Goal: Information Seeking & Learning: Learn about a topic

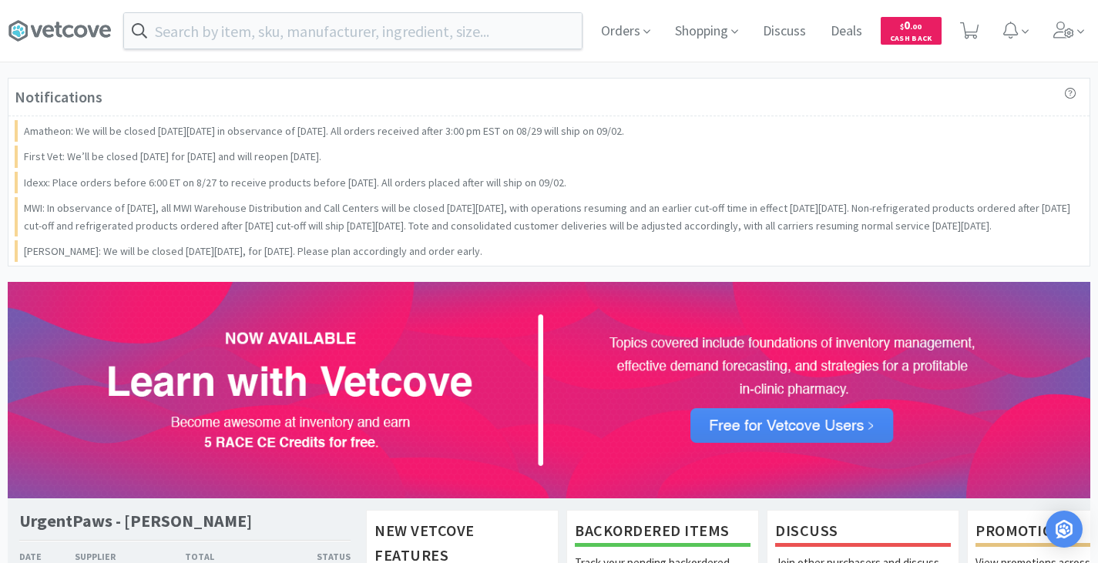
click at [657, 34] on div "Orders Shopping Discuss Discuss Deals Deals $ 0 . 00 Cash Back" at bounding box center [840, 31] width 502 height 62
click at [644, 30] on icon at bounding box center [647, 32] width 7 height 4
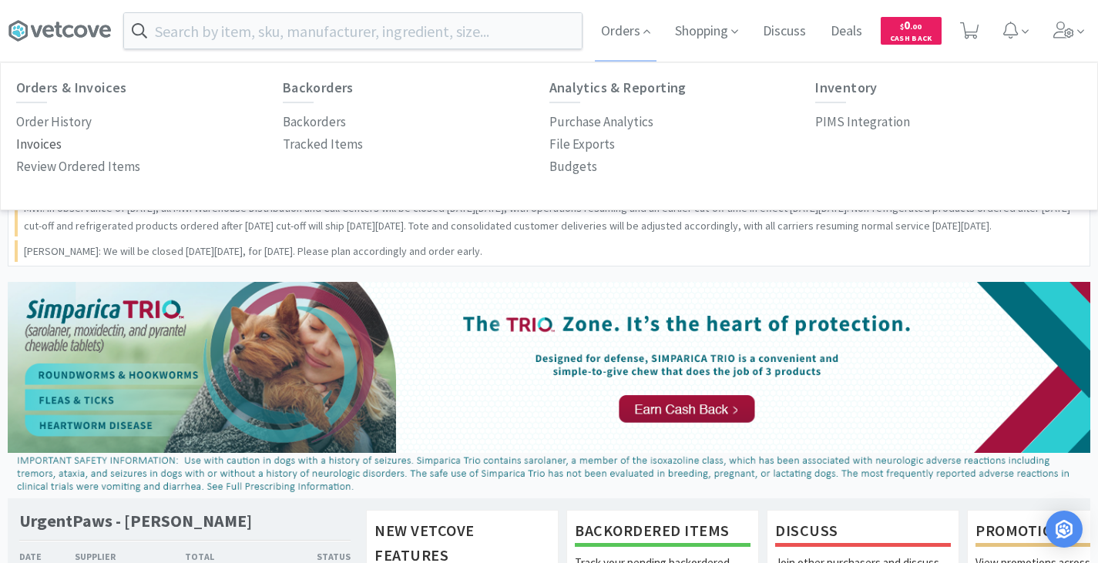
click at [52, 148] on p "Invoices" at bounding box center [38, 144] width 45 height 21
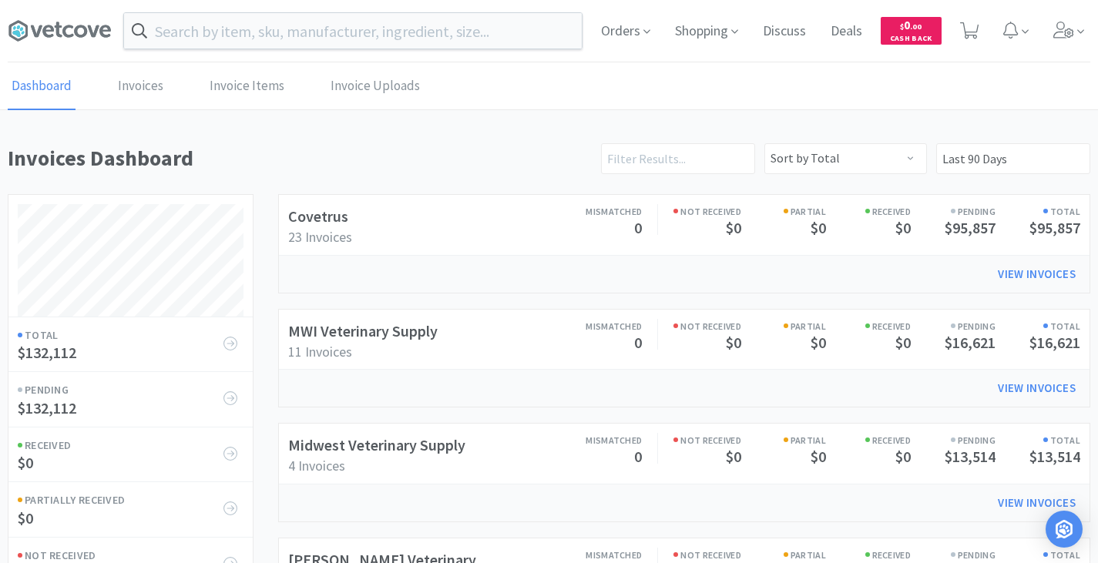
scroll to position [740, 1083]
click at [611, 27] on span "Orders" at bounding box center [626, 31] width 62 height 62
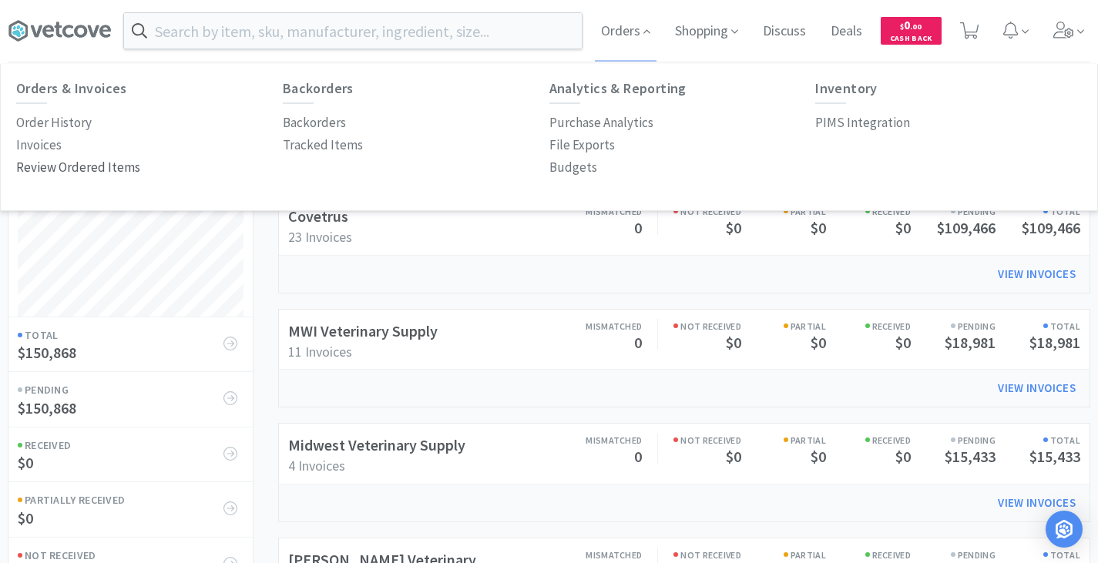
click at [101, 165] on p "Review Ordered Items" at bounding box center [78, 167] width 124 height 21
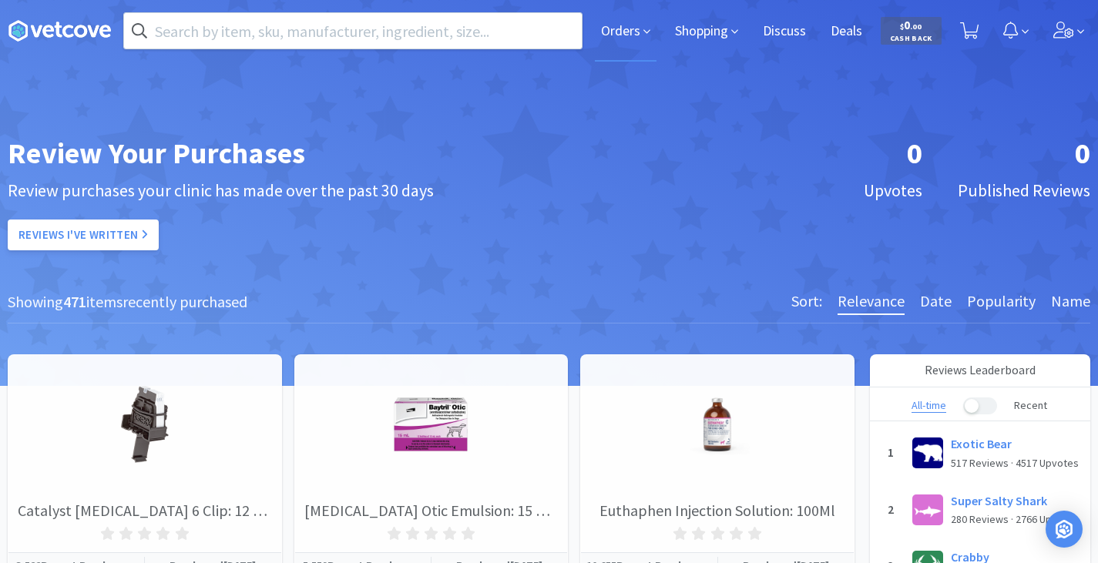
click at [635, 27] on span "Orders" at bounding box center [626, 31] width 62 height 62
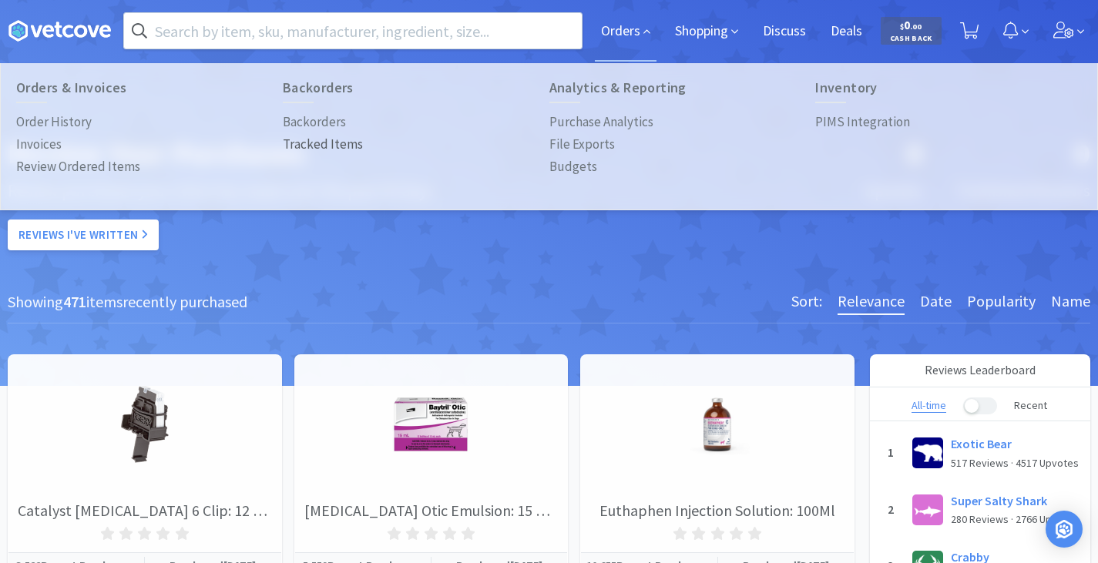
click at [311, 146] on p "Tracked Items" at bounding box center [323, 144] width 80 height 21
select select
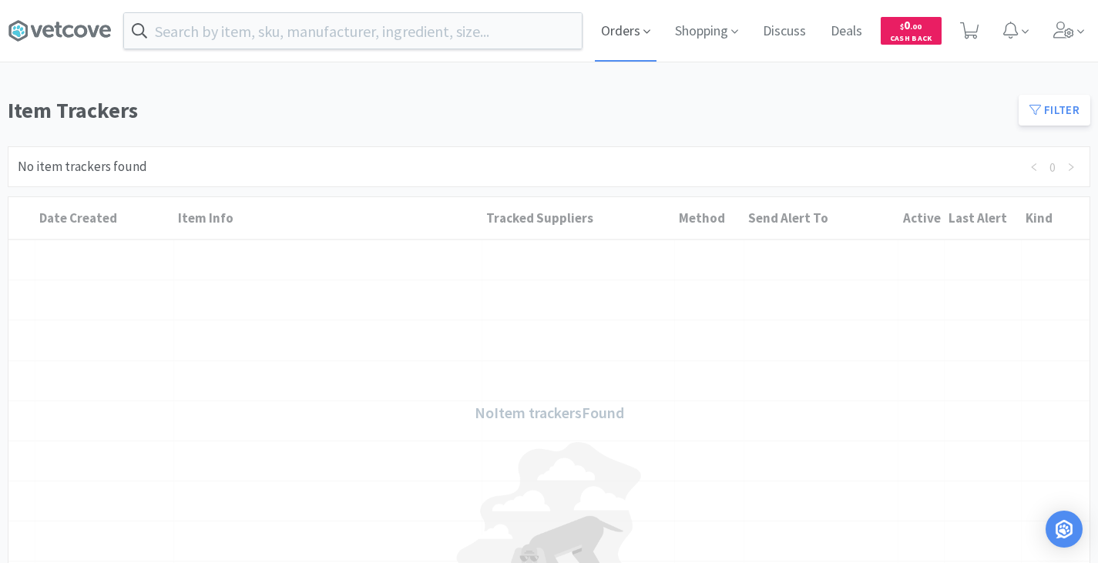
click at [635, 20] on span "Orders" at bounding box center [626, 31] width 62 height 62
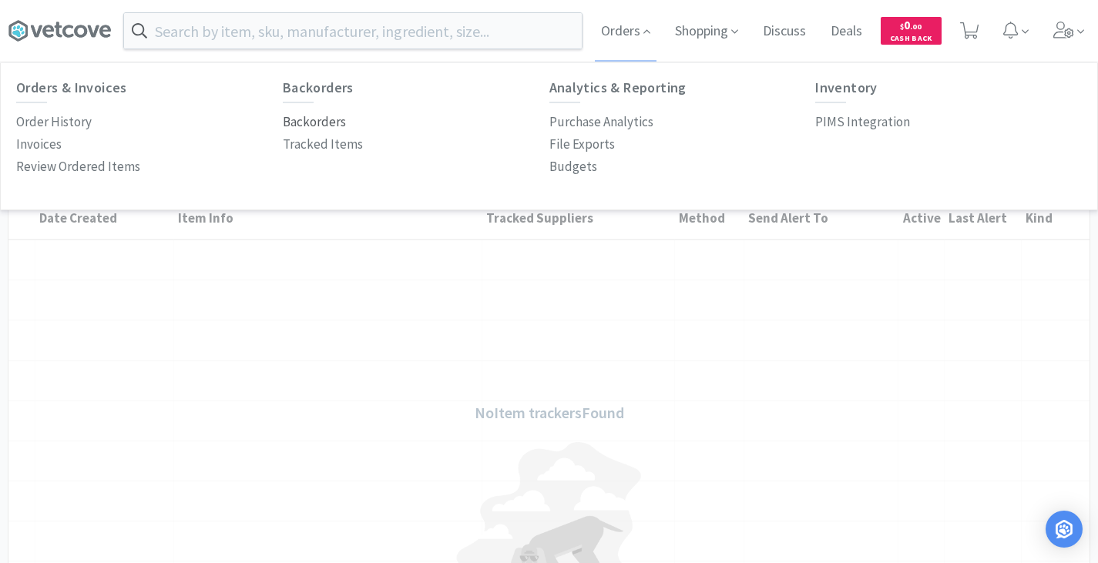
click at [285, 126] on p "Backorders" at bounding box center [314, 122] width 63 height 21
select select "False"
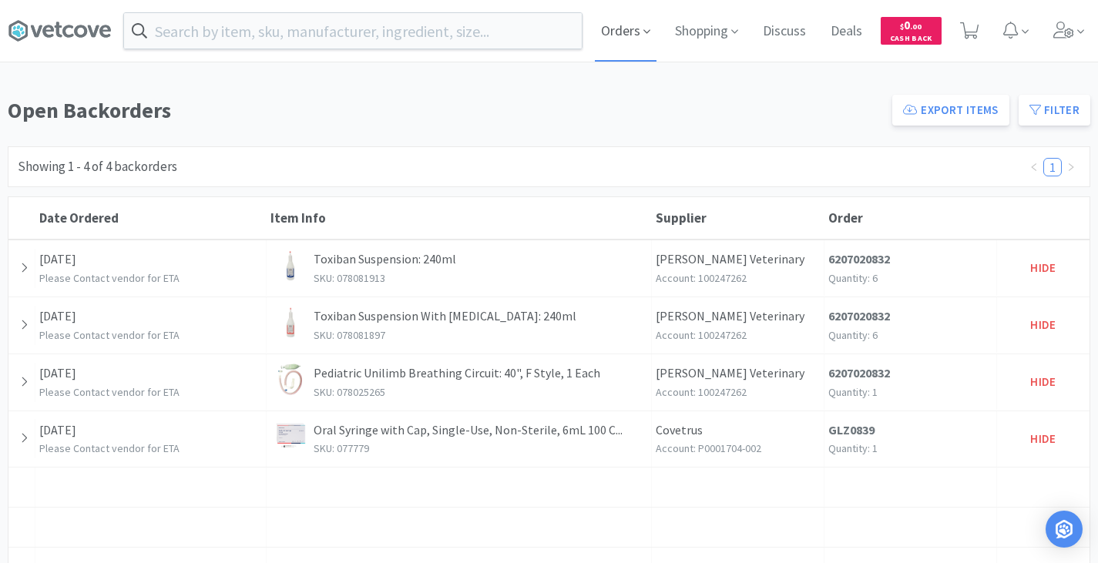
click at [633, 30] on span "Orders" at bounding box center [626, 31] width 62 height 62
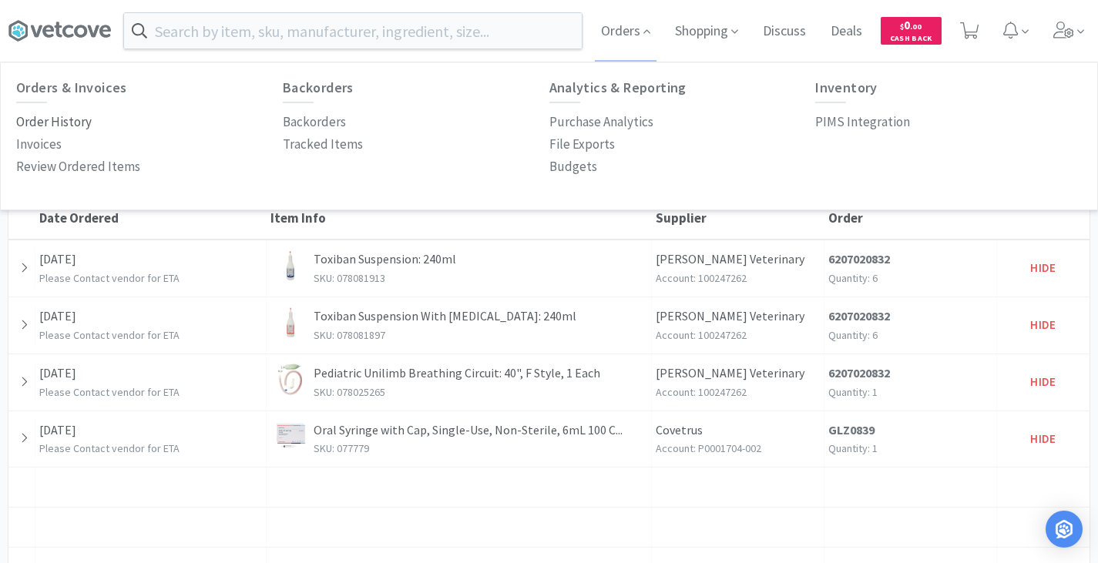
click at [61, 123] on p "Order History" at bounding box center [54, 122] width 76 height 21
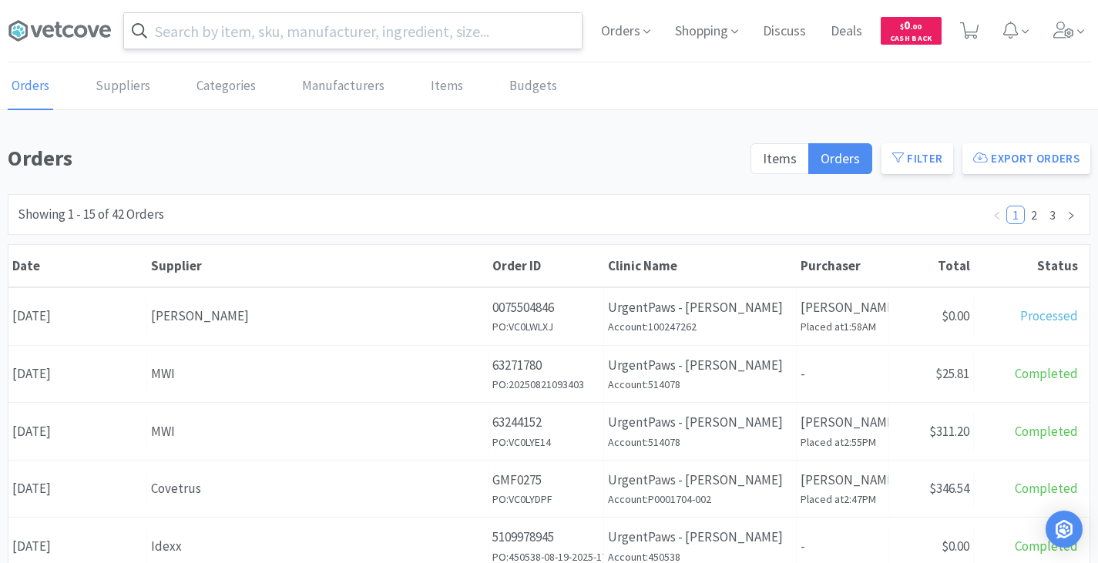
click at [351, 35] on input "text" at bounding box center [353, 30] width 458 height 35
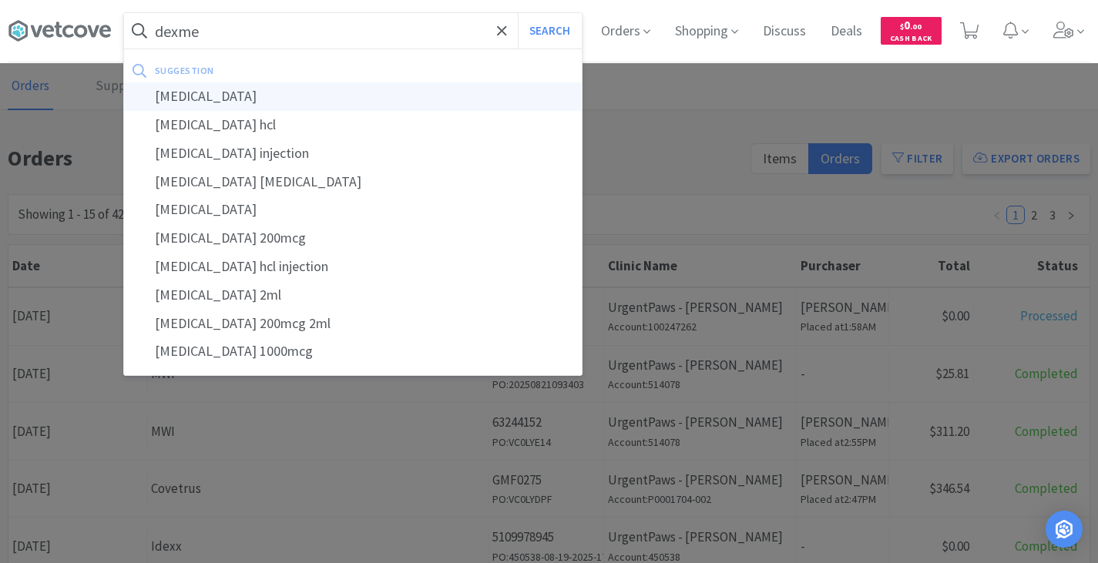
click at [273, 97] on div "[MEDICAL_DATA]" at bounding box center [353, 96] width 458 height 29
type input "[MEDICAL_DATA]"
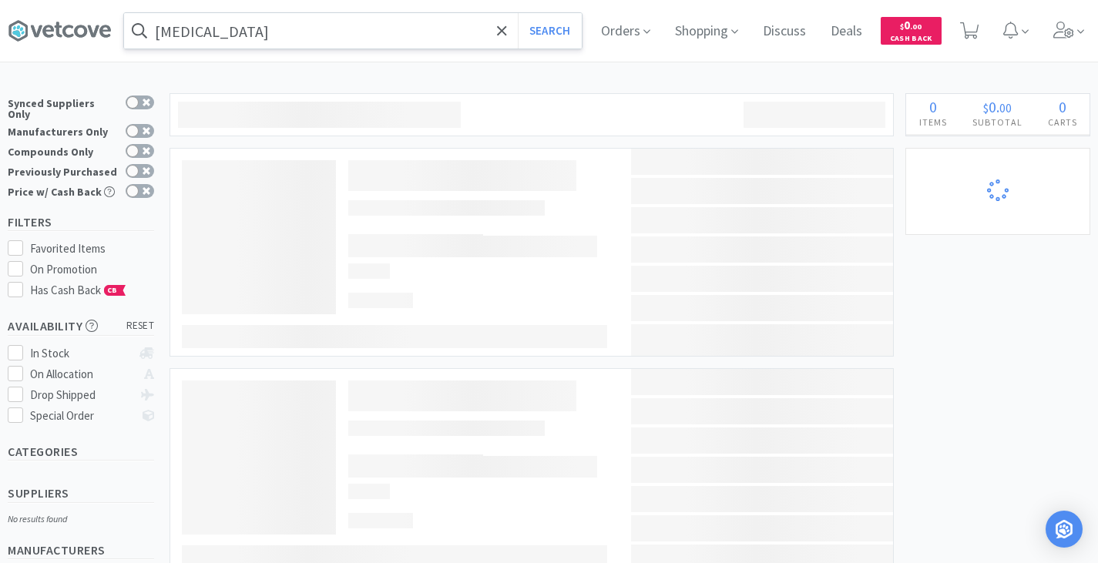
select select "10"
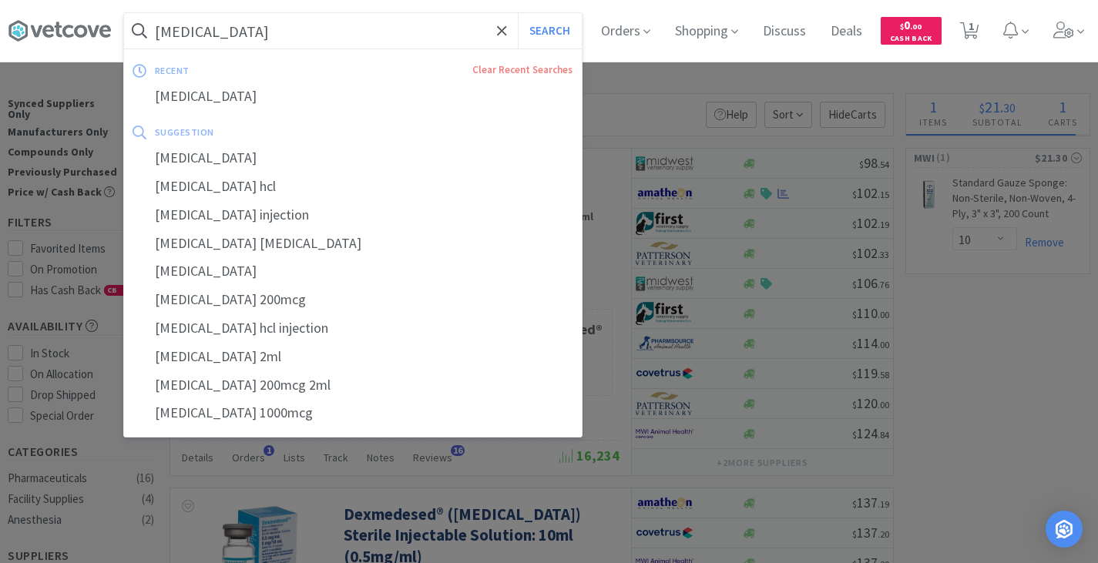
click at [284, 32] on input "[MEDICAL_DATA]" at bounding box center [353, 30] width 458 height 35
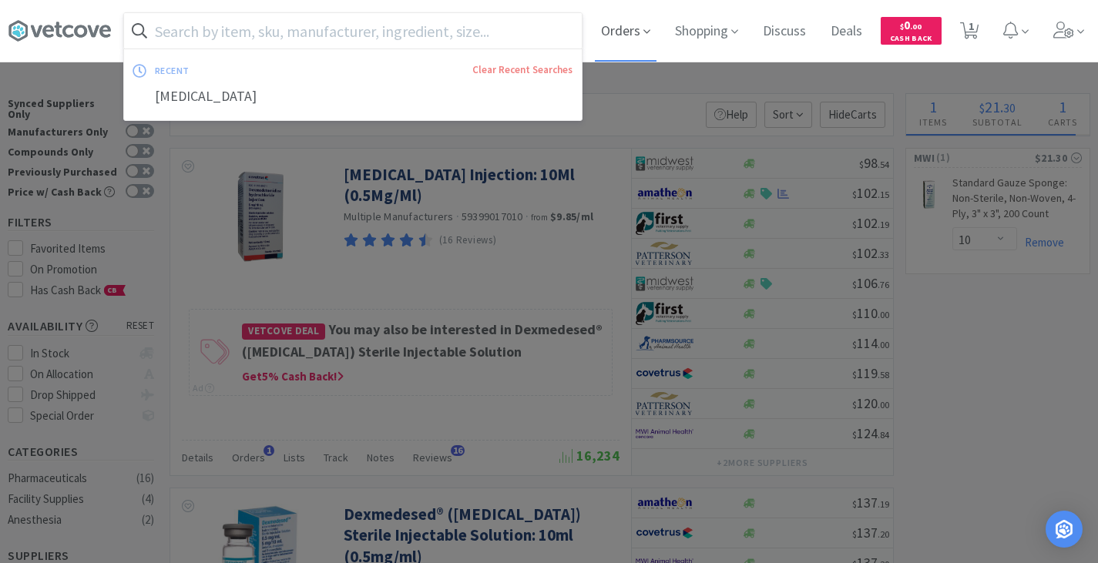
click at [646, 33] on span "Orders" at bounding box center [626, 31] width 62 height 62
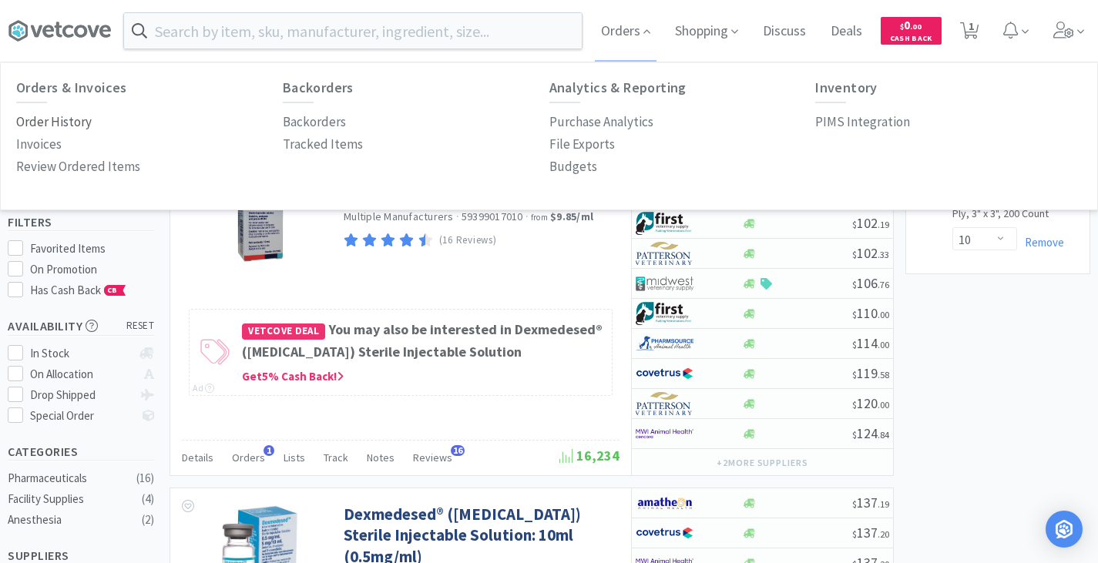
click at [59, 119] on p "Order History" at bounding box center [54, 122] width 76 height 21
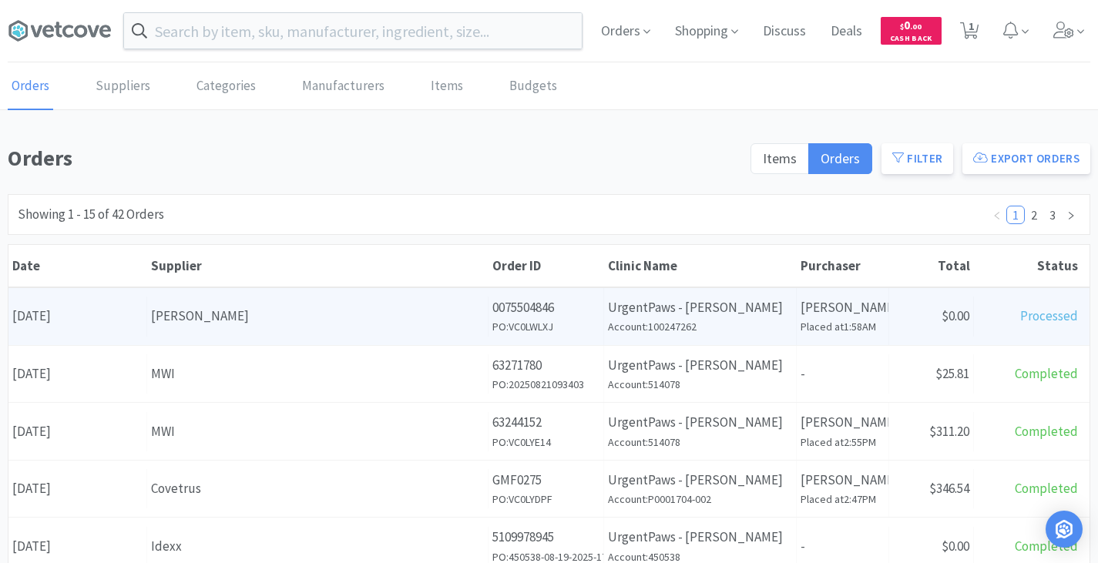
click at [283, 322] on div "[PERSON_NAME]" at bounding box center [317, 316] width 333 height 21
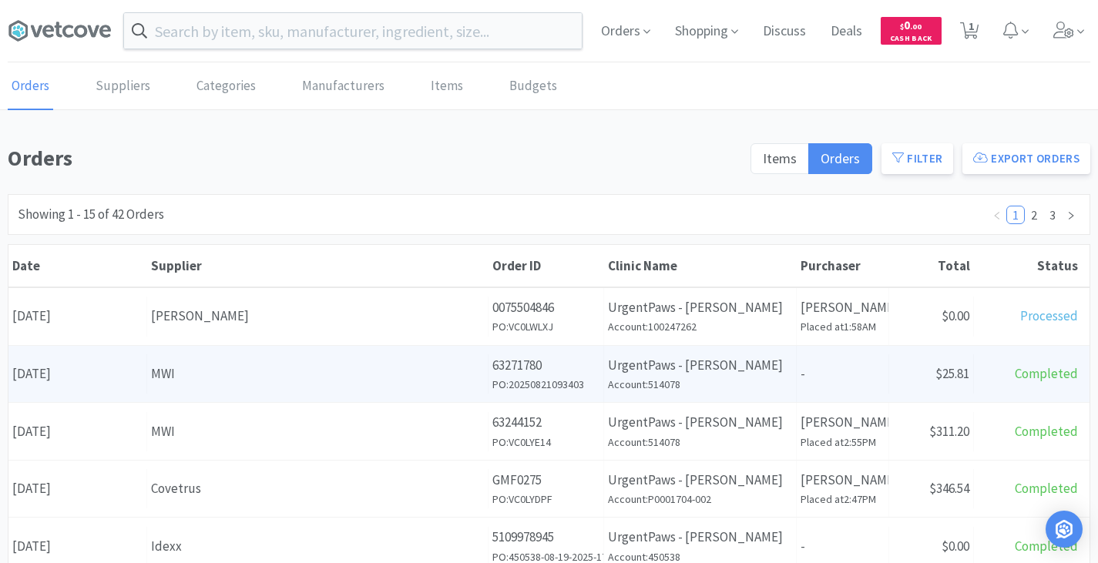
click at [187, 375] on div "MWI" at bounding box center [317, 374] width 333 height 21
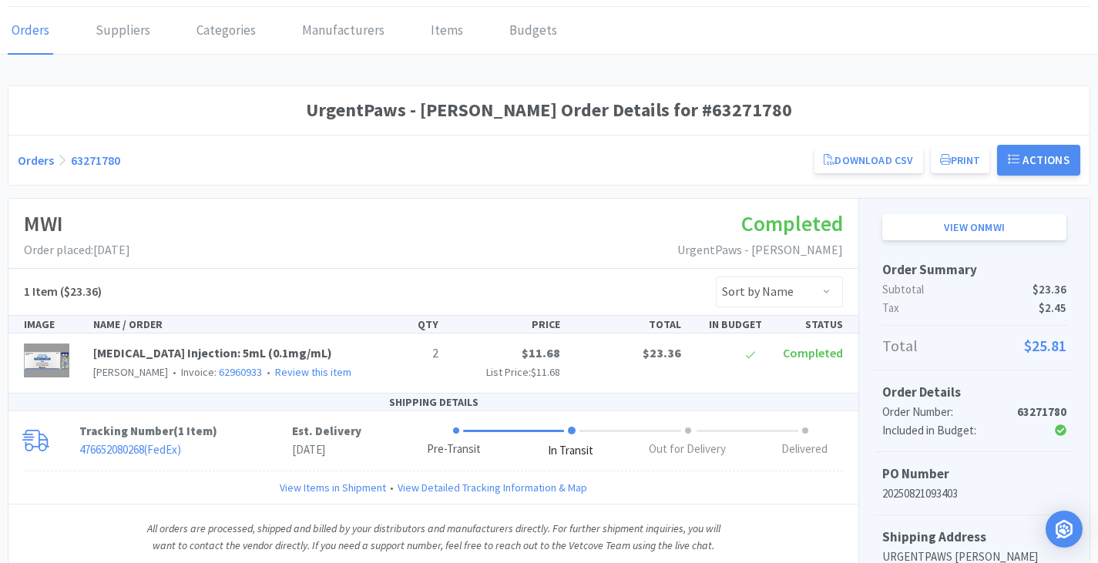
scroll to position [56, 0]
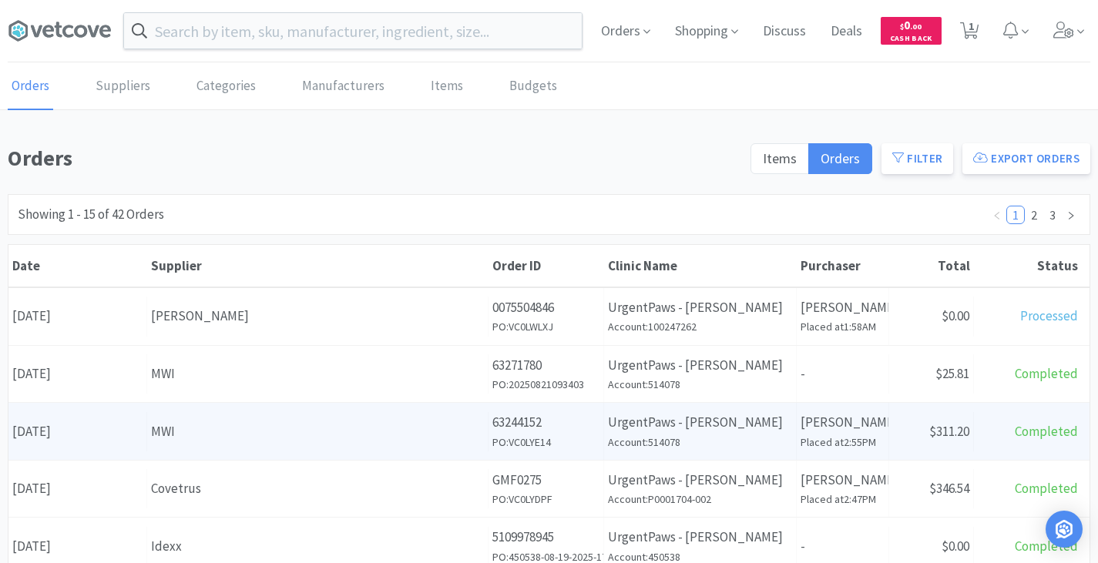
click at [236, 422] on div "MWI" at bounding box center [317, 432] width 333 height 21
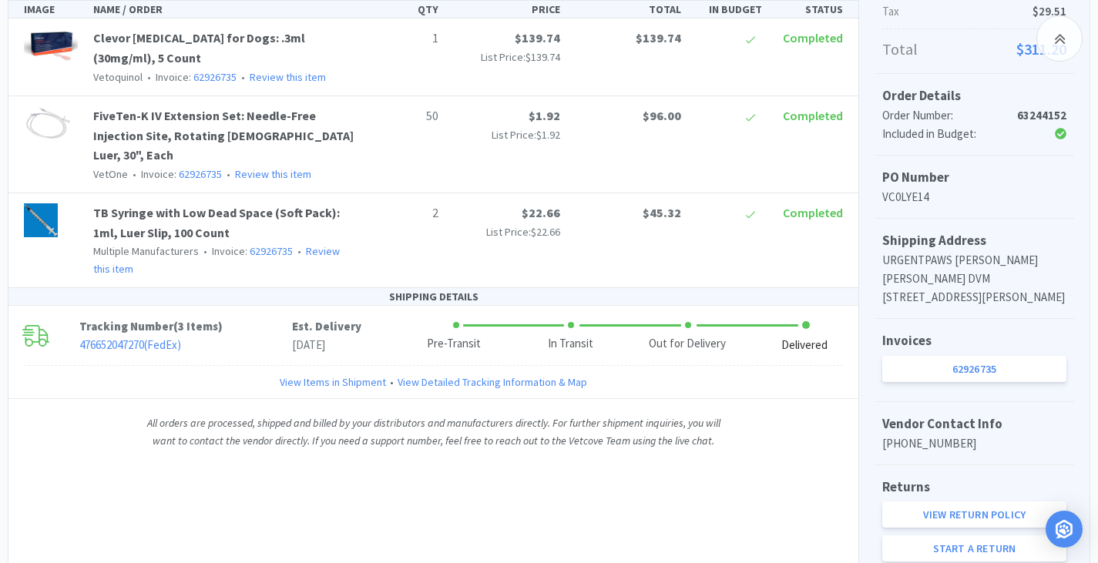
scroll to position [373, 0]
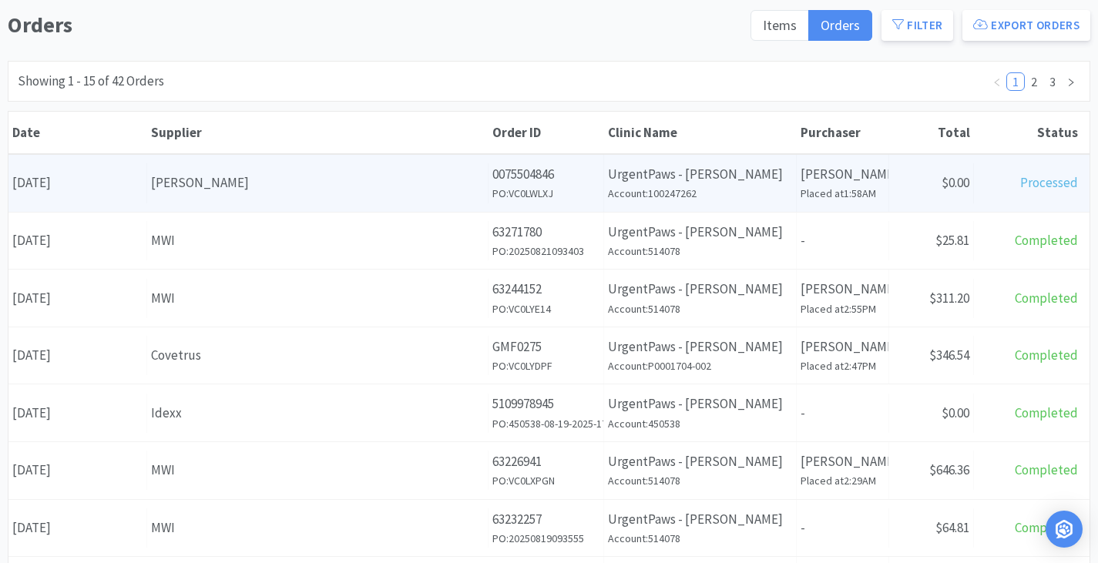
scroll to position [135, 0]
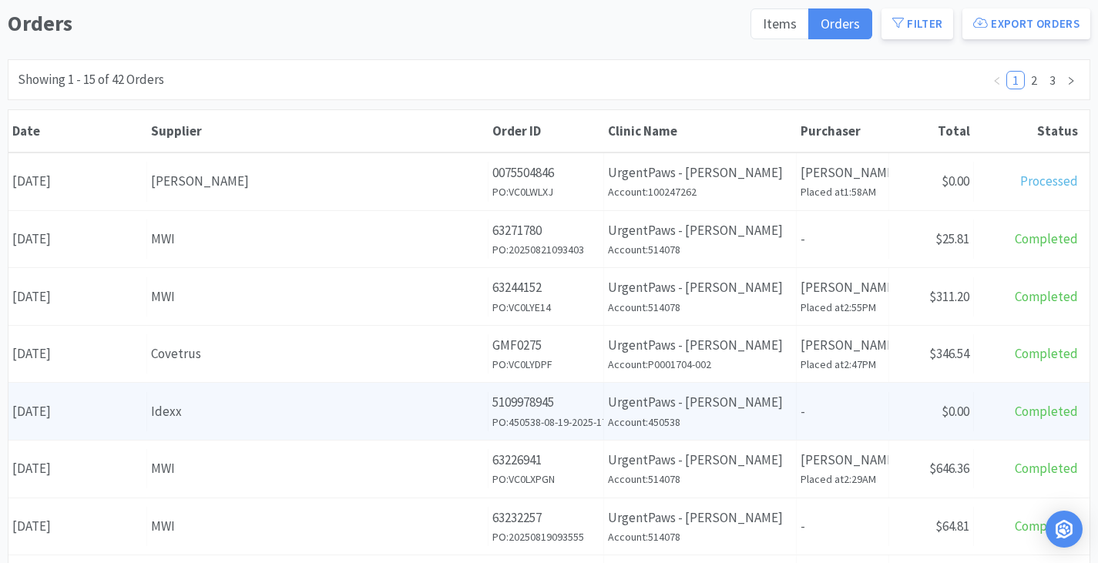
click at [198, 410] on div "Idexx" at bounding box center [317, 412] width 333 height 21
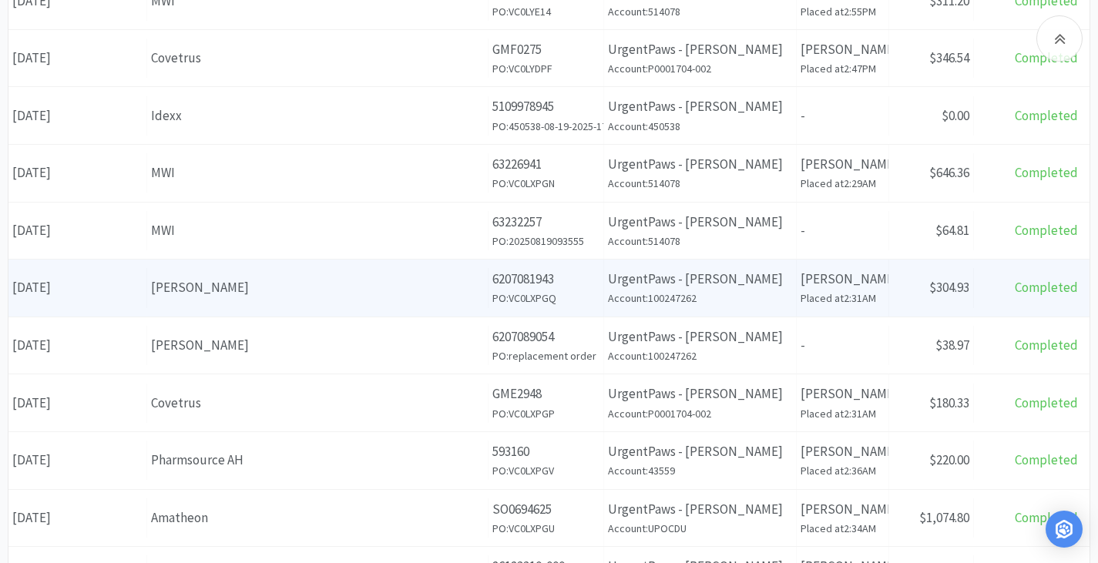
scroll to position [432, 0]
click at [175, 304] on div "Supplier [PERSON_NAME]" at bounding box center [317, 286] width 341 height 39
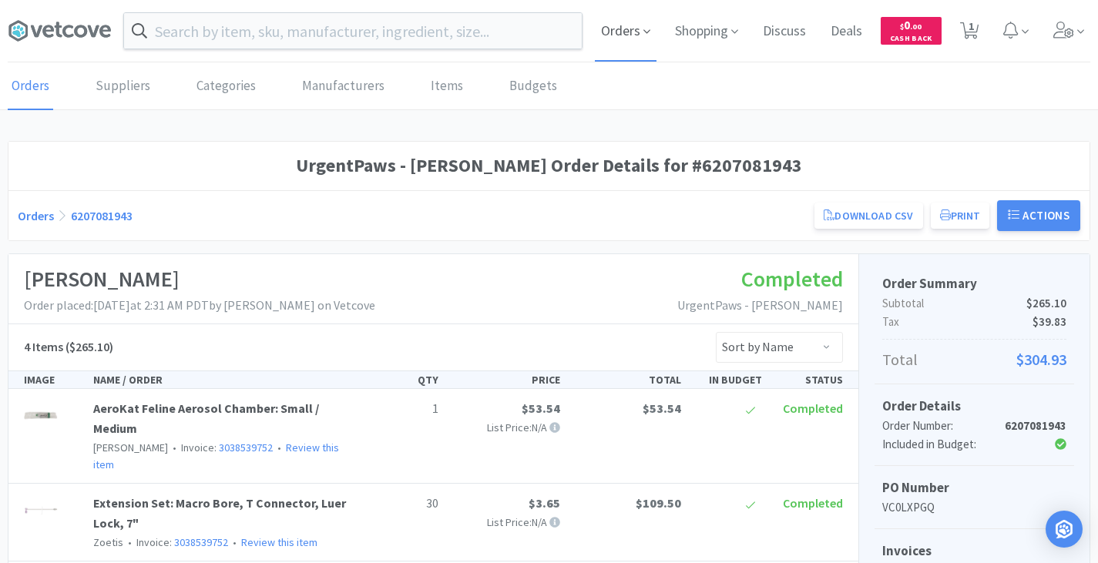
click at [636, 42] on span "Orders" at bounding box center [626, 31] width 62 height 62
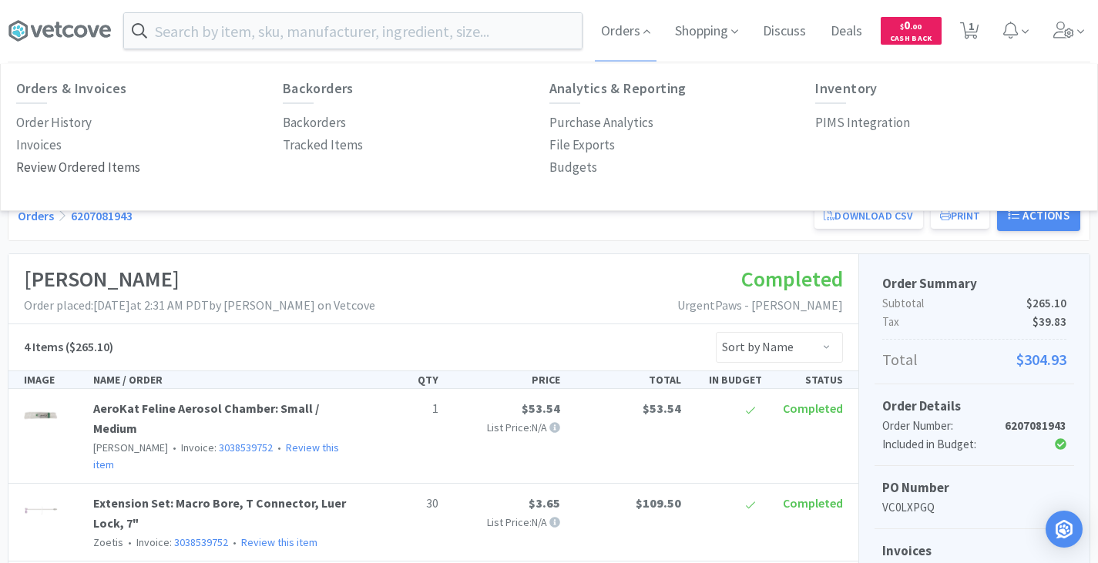
click at [92, 174] on p "Review Ordered Items" at bounding box center [78, 167] width 124 height 21
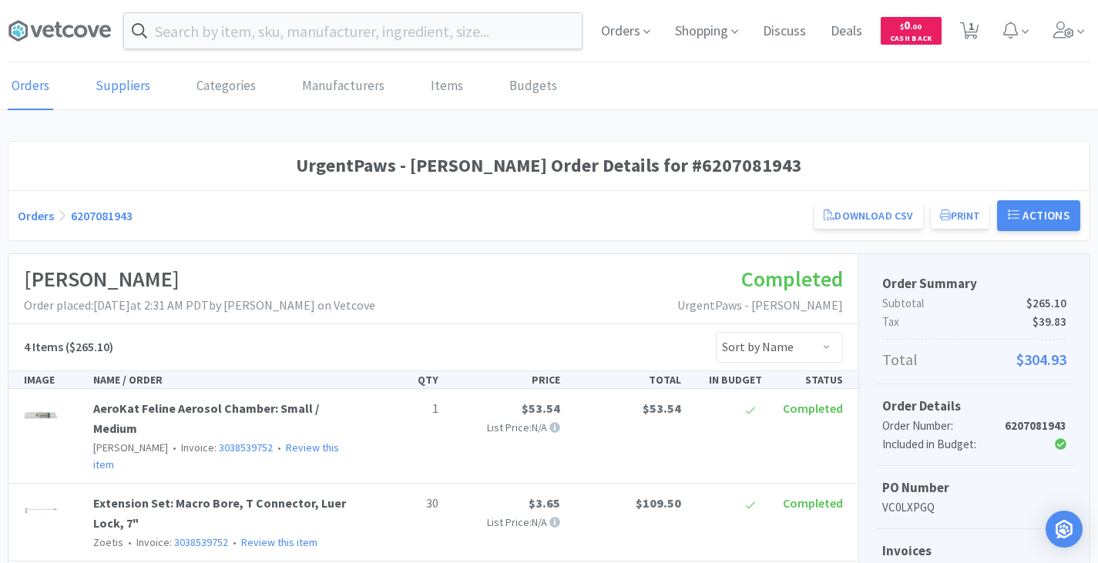
click at [126, 88] on link "Suppliers" at bounding box center [123, 86] width 62 height 47
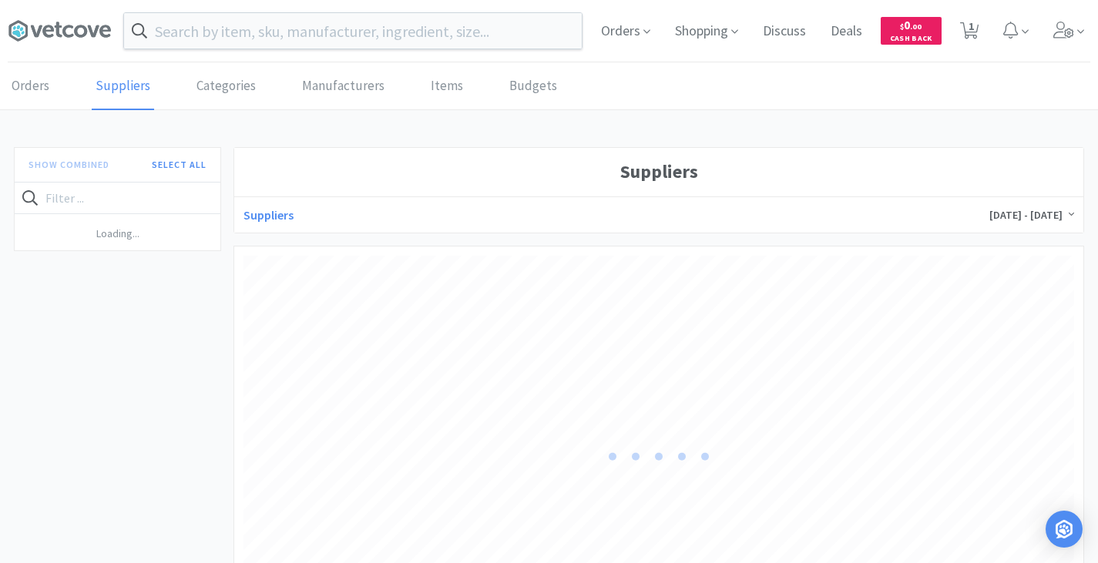
scroll to position [415, 831]
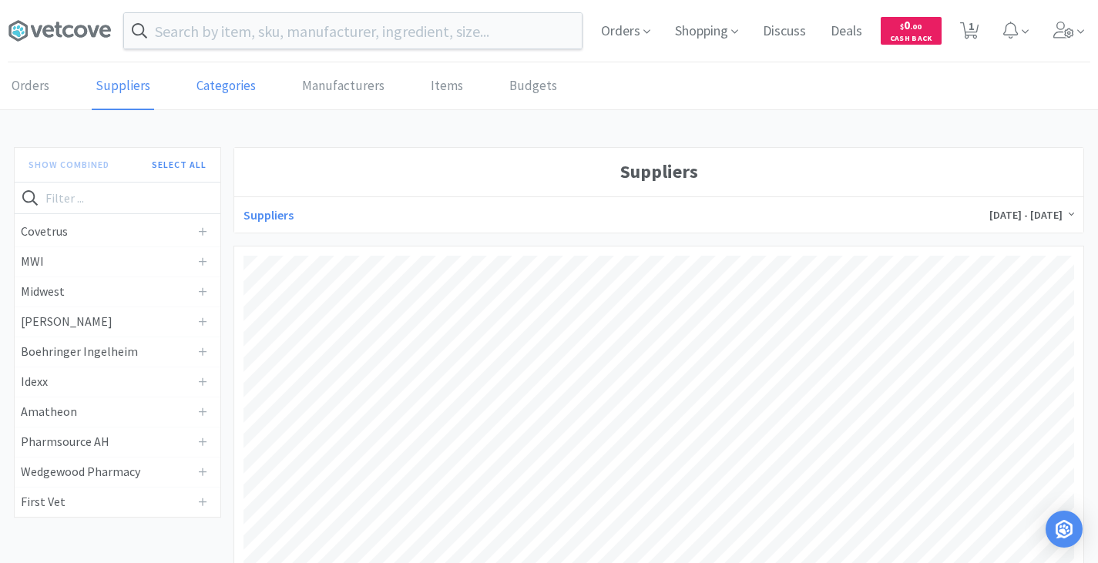
click at [213, 98] on link "Categories" at bounding box center [226, 86] width 67 height 47
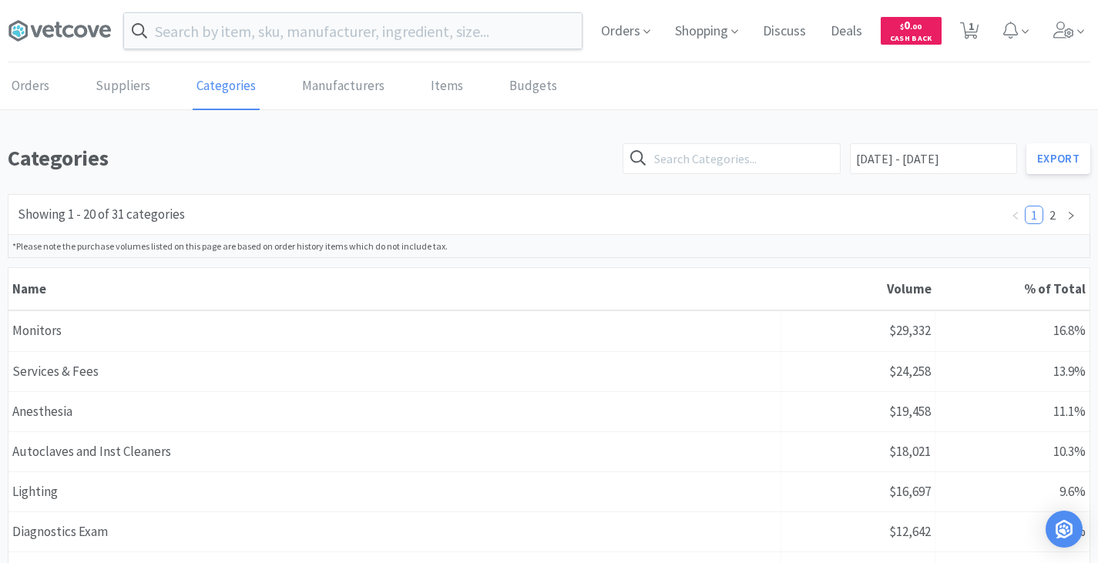
click at [462, 91] on div "Orders Suppliers Categories Manufacturers Items Budgets" at bounding box center [549, 86] width 1083 height 46
click at [452, 88] on link "Items" at bounding box center [447, 86] width 40 height 47
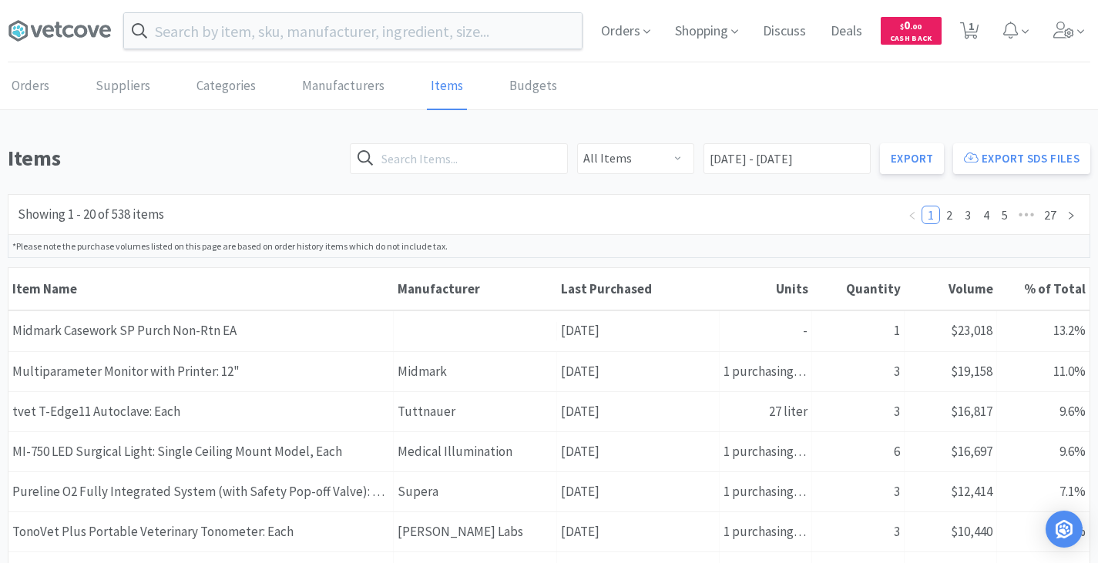
click at [164, 209] on div "Showing 1 - 20 of 538 items" at bounding box center [91, 214] width 146 height 21
click at [456, 163] on input "text" at bounding box center [459, 158] width 218 height 31
type input "dexmedetom"
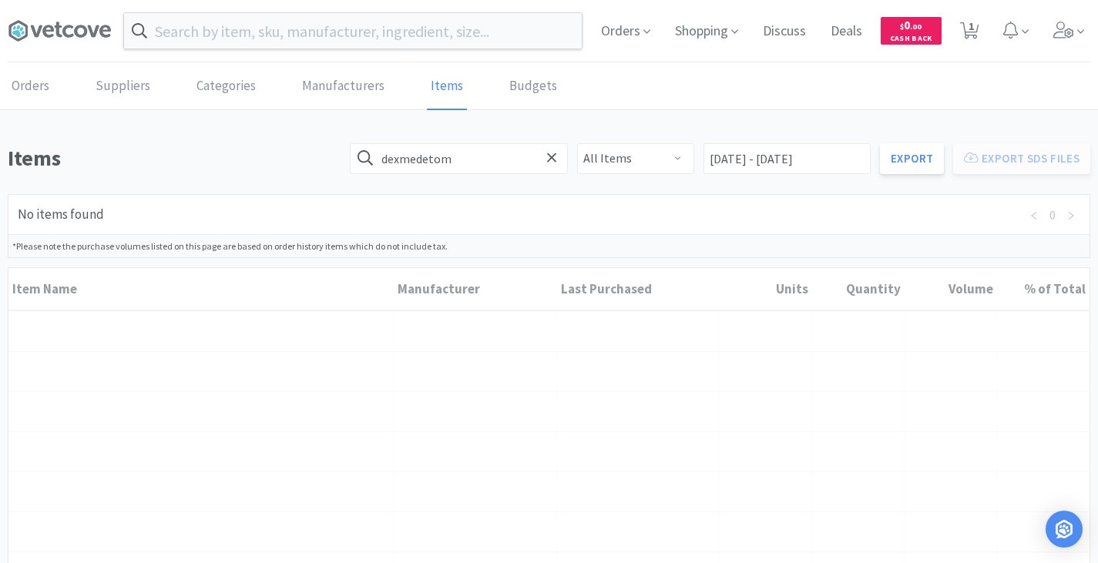
click at [755, 178] on div "dexmedetom All Items No DEA Schedule DEA Schedule 2 DEA Schedule 3 DEA Schedule…" at bounding box center [716, 163] width 750 height 44
click at [764, 154] on input "[DATE] - [DATE]" at bounding box center [787, 158] width 167 height 31
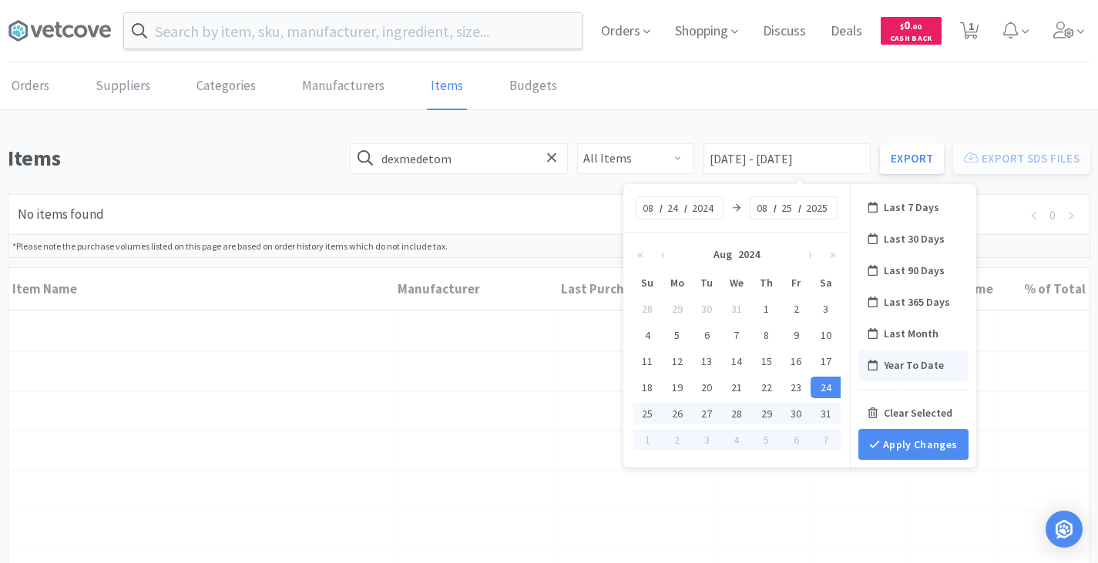
click at [908, 360] on div "Year To Date" at bounding box center [914, 366] width 110 height 32
type input "Year To Date"
type input "01"
type input "2025"
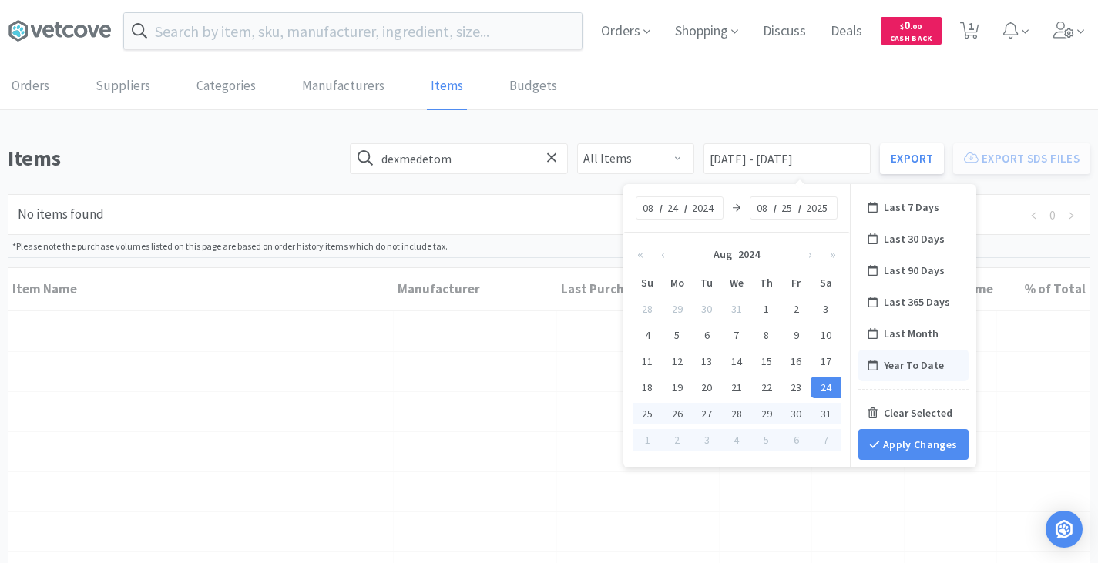
type input "24"
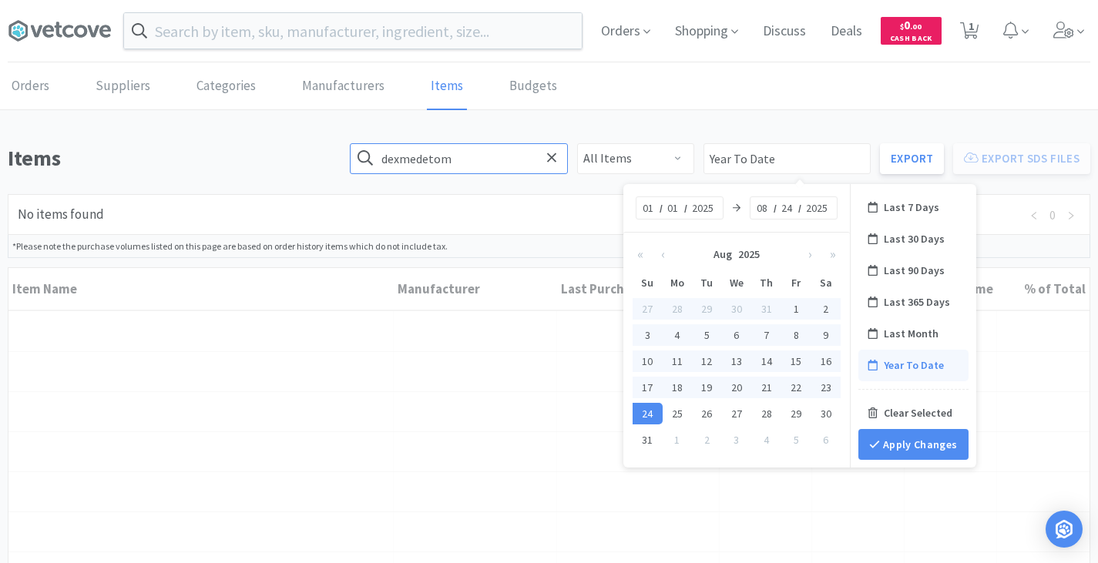
click at [520, 157] on input "dexmedetom" at bounding box center [459, 158] width 218 height 31
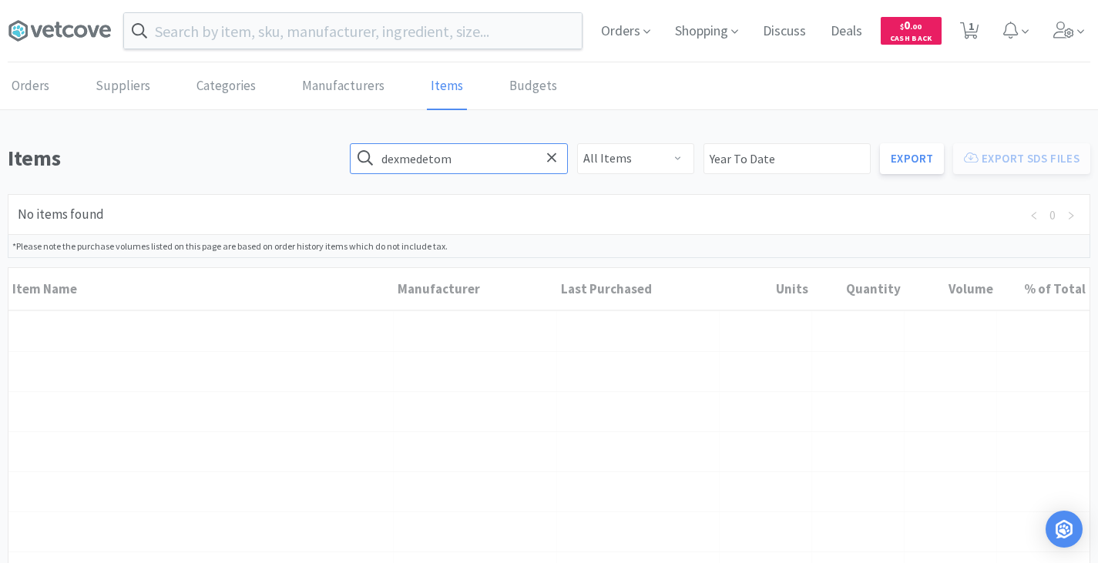
click at [513, 157] on input "dexmedetom" at bounding box center [459, 158] width 218 height 31
type input "d"
type input "[MEDICAL_DATA]"
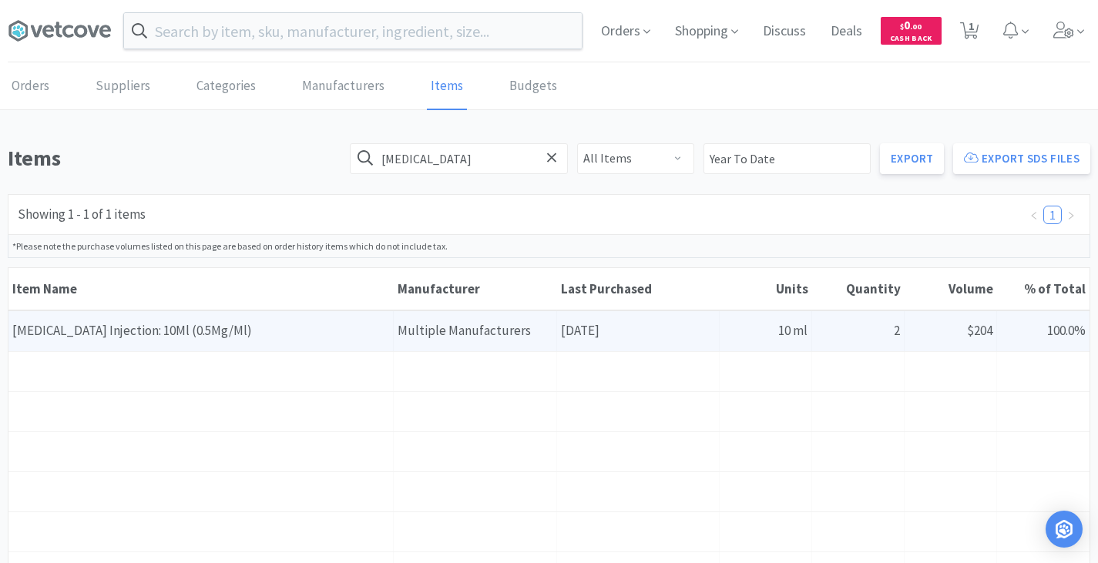
click at [409, 334] on div "Manufacturer Multiple Manufacturers" at bounding box center [475, 330] width 163 height 39
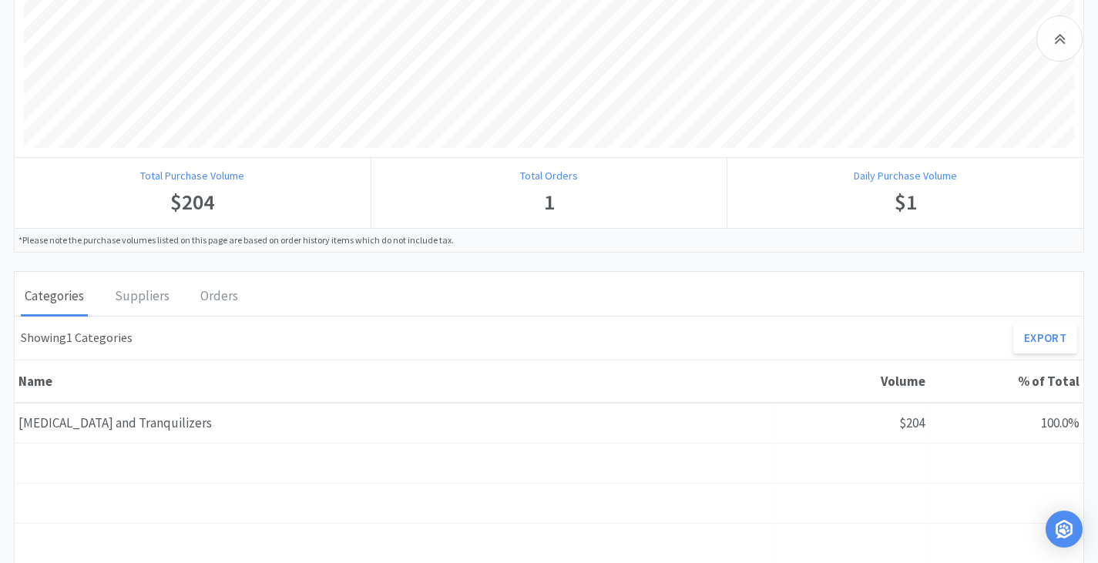
scroll to position [662, 0]
click at [203, 308] on div "Orders" at bounding box center [219, 300] width 45 height 39
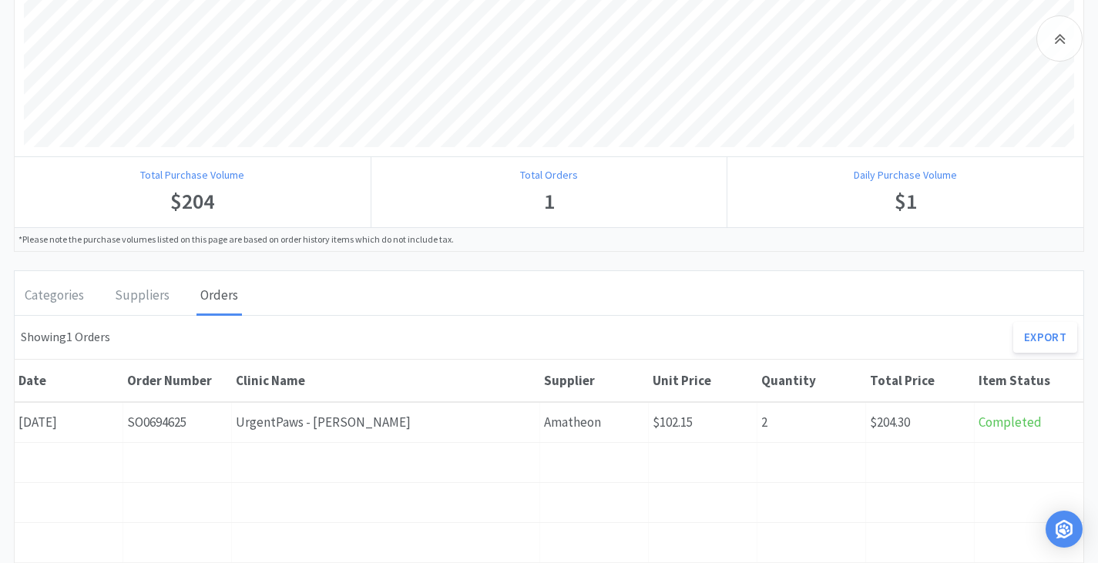
scroll to position [665, 0]
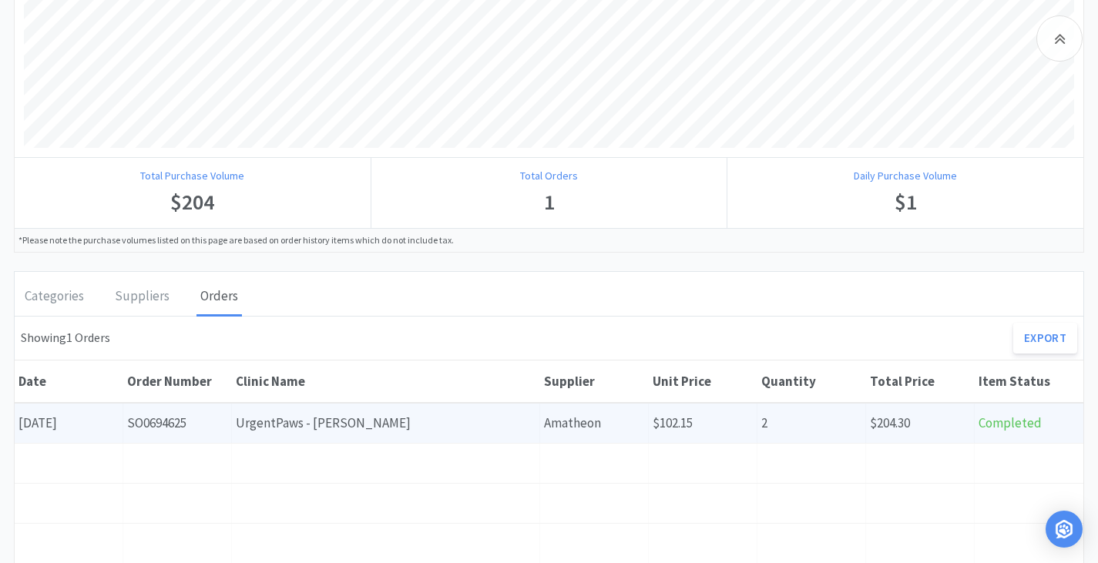
click at [211, 421] on div "Order Number SO0694625" at bounding box center [177, 423] width 109 height 39
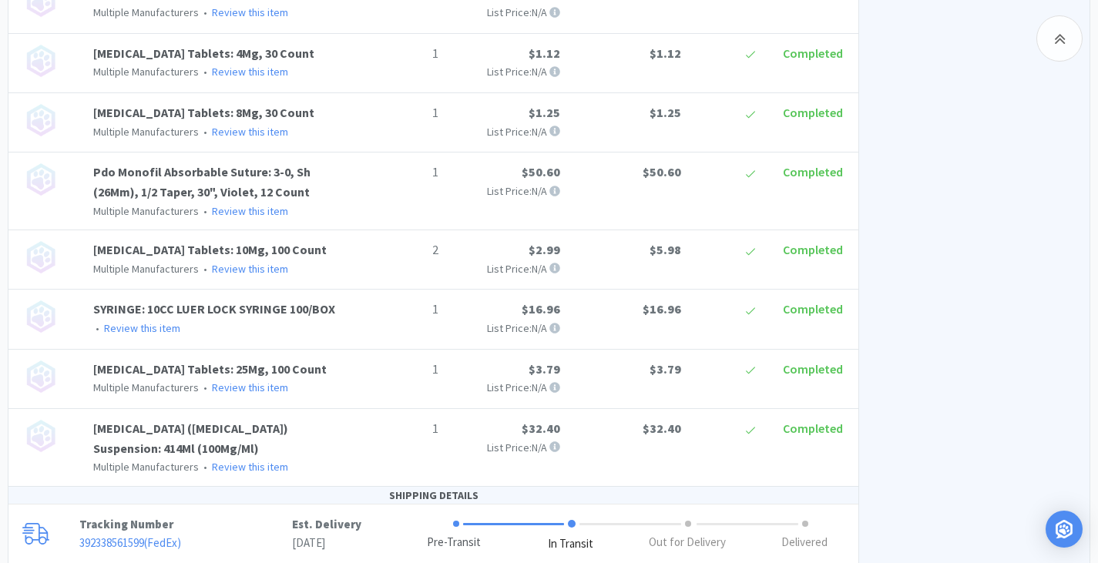
scroll to position [2197, 0]
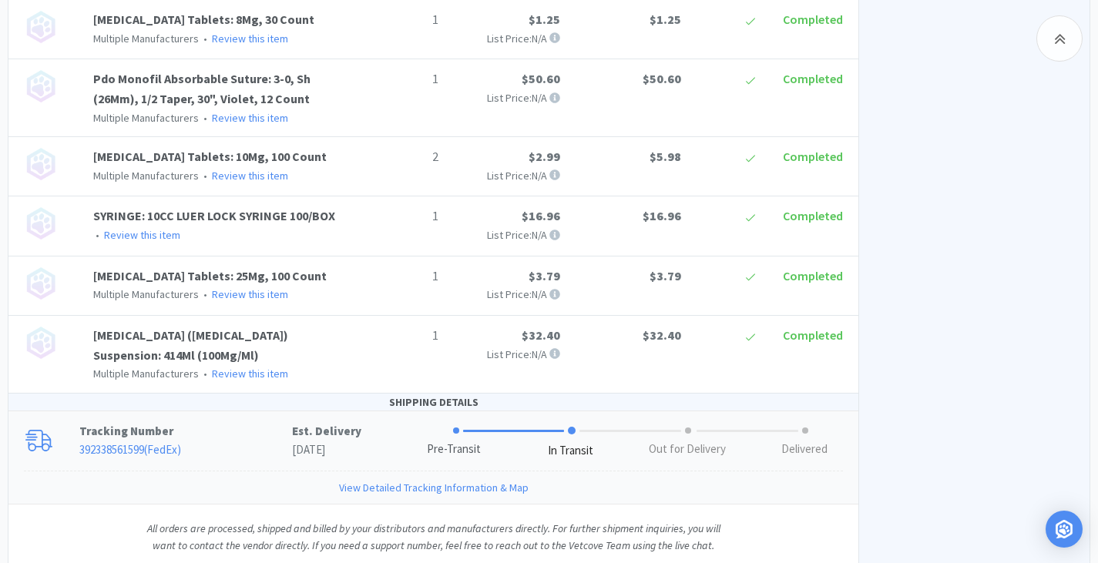
click at [156, 442] on link "392338561599 ( FedEx )" at bounding box center [130, 449] width 102 height 15
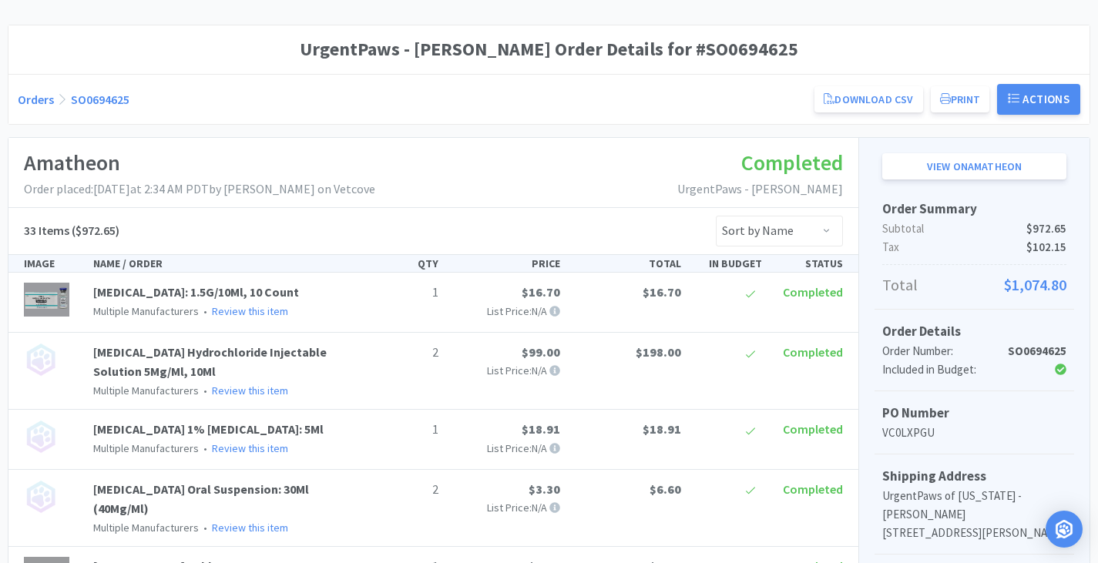
scroll to position [0, 0]
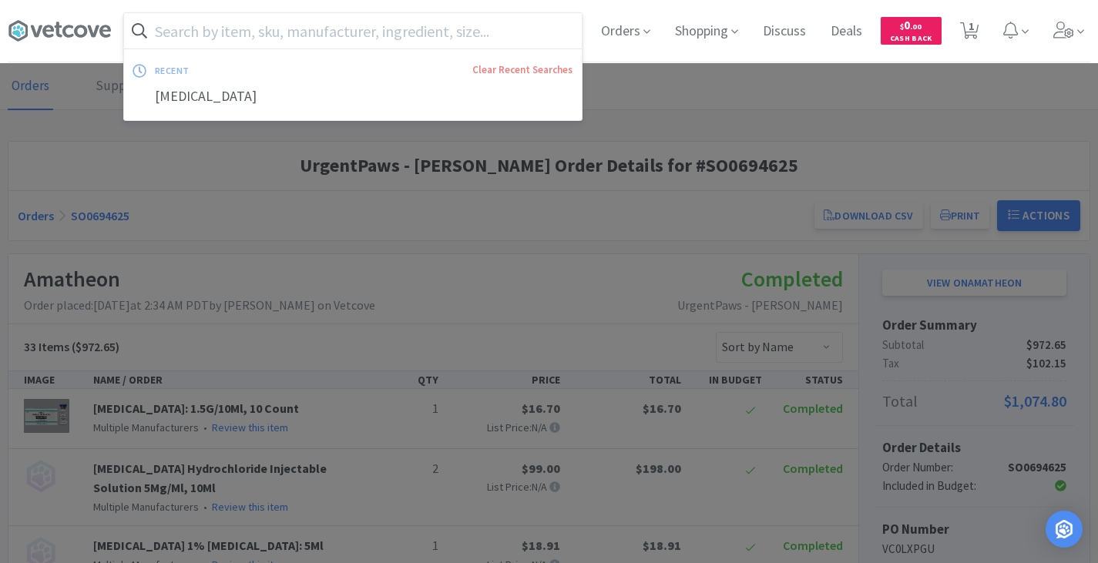
click at [198, 34] on input "text" at bounding box center [353, 30] width 458 height 35
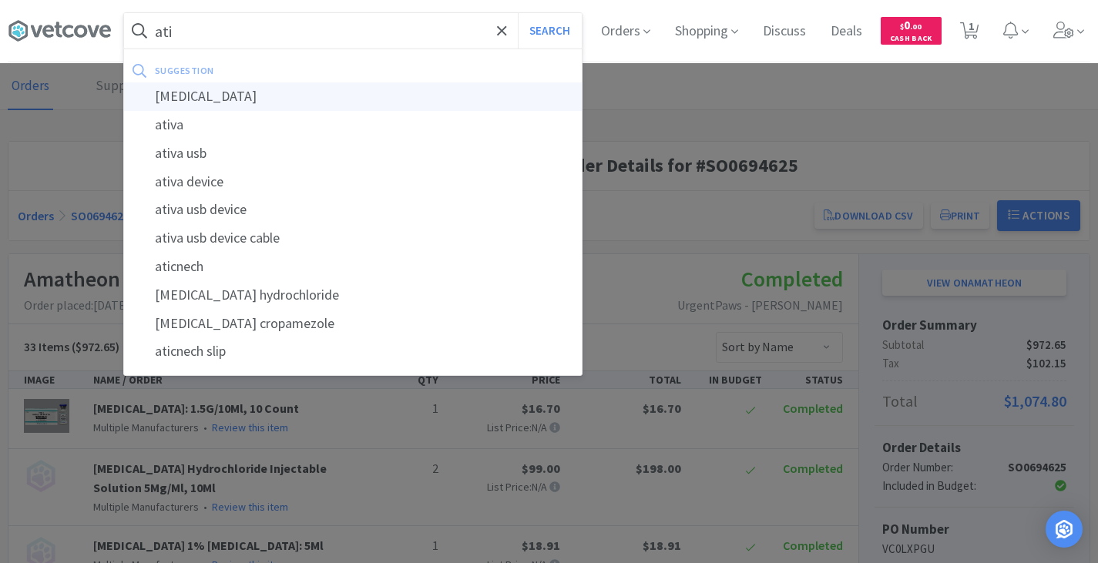
click at [217, 99] on div "[MEDICAL_DATA]" at bounding box center [353, 96] width 458 height 29
type input "[MEDICAL_DATA]"
select select "10"
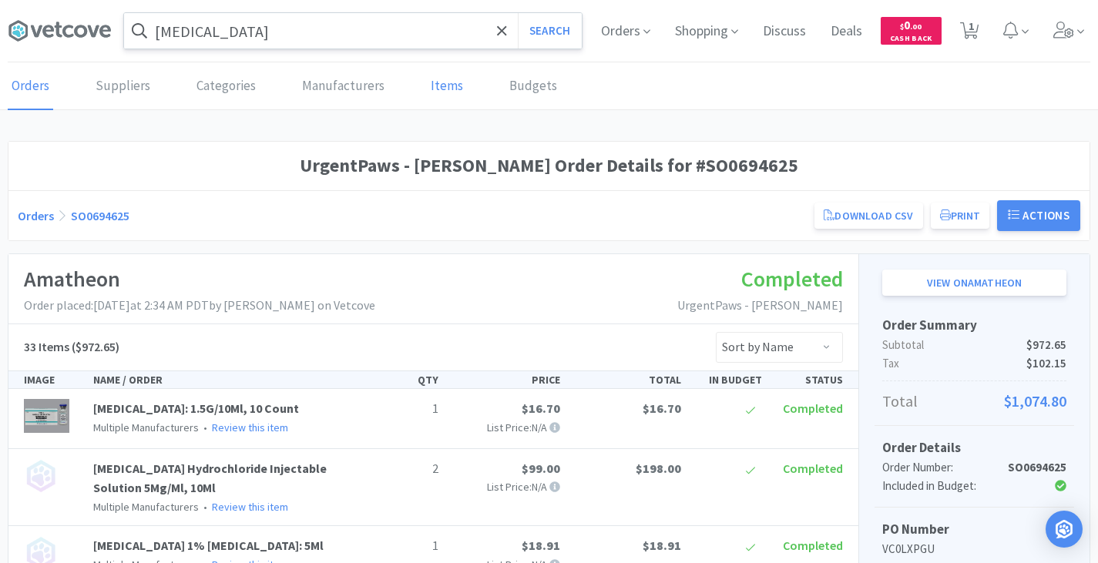
click at [452, 70] on link "Items" at bounding box center [447, 86] width 40 height 47
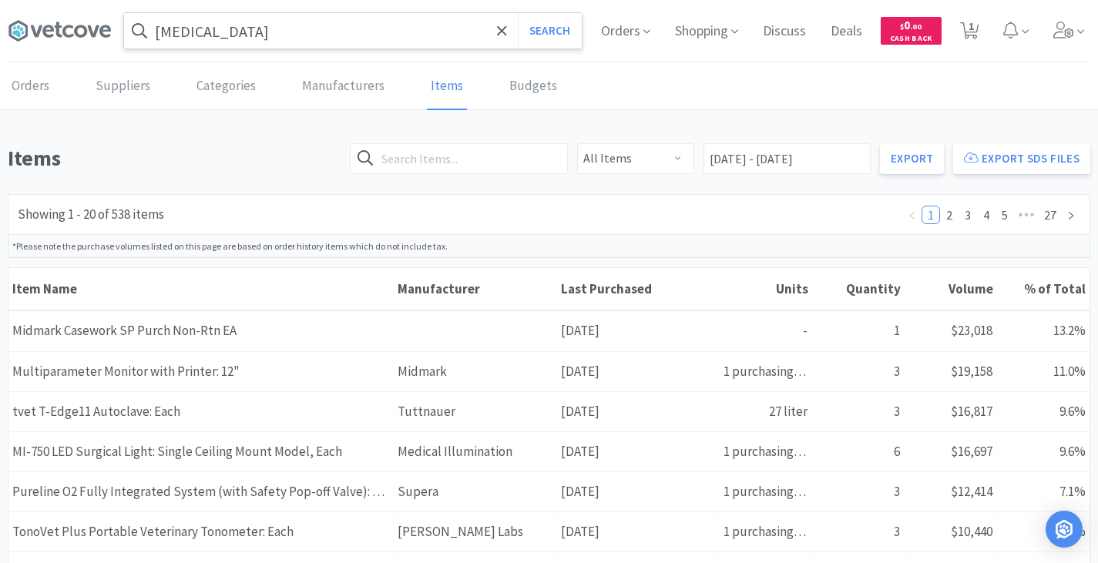
click at [431, 80] on link "Items" at bounding box center [447, 86] width 40 height 47
click at [516, 168] on input "text" at bounding box center [459, 158] width 218 height 31
type input "[MEDICAL_DATA]"
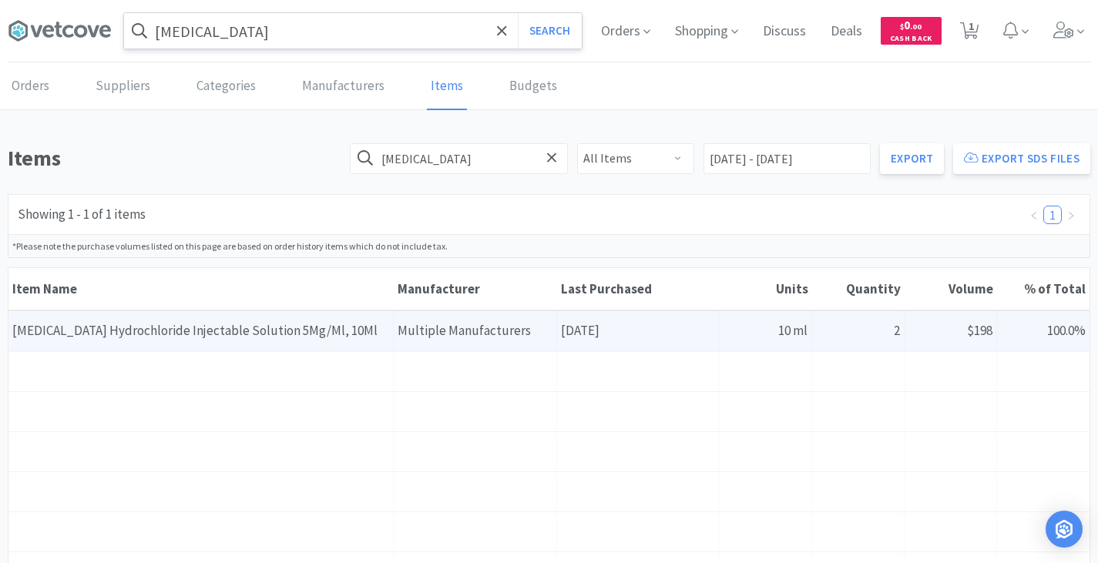
click at [292, 324] on div "Item Name [MEDICAL_DATA] Hydrochloride Injectable Solution 5Mg/Ml, 10Ml" at bounding box center [200, 330] width 385 height 39
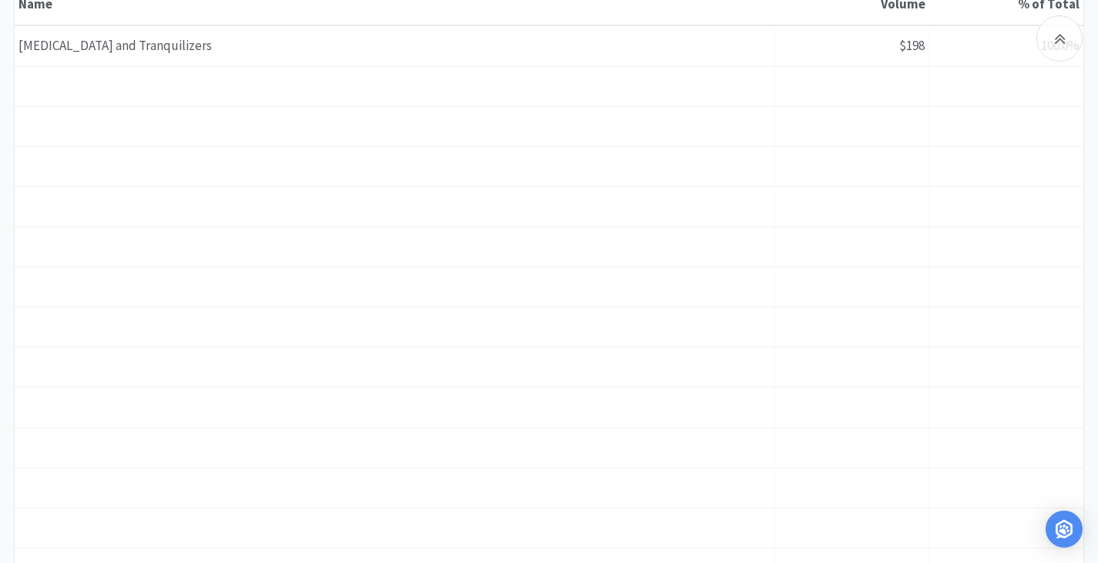
scroll to position [859, 0]
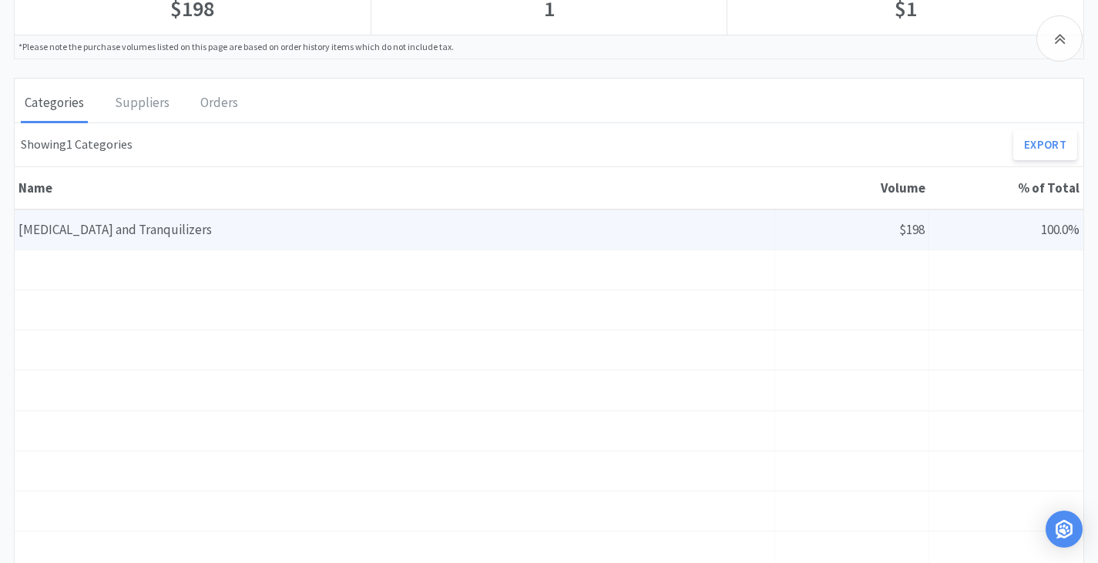
click at [240, 234] on div "Name [PERSON_NAME] and Tranquilizers" at bounding box center [395, 229] width 761 height 39
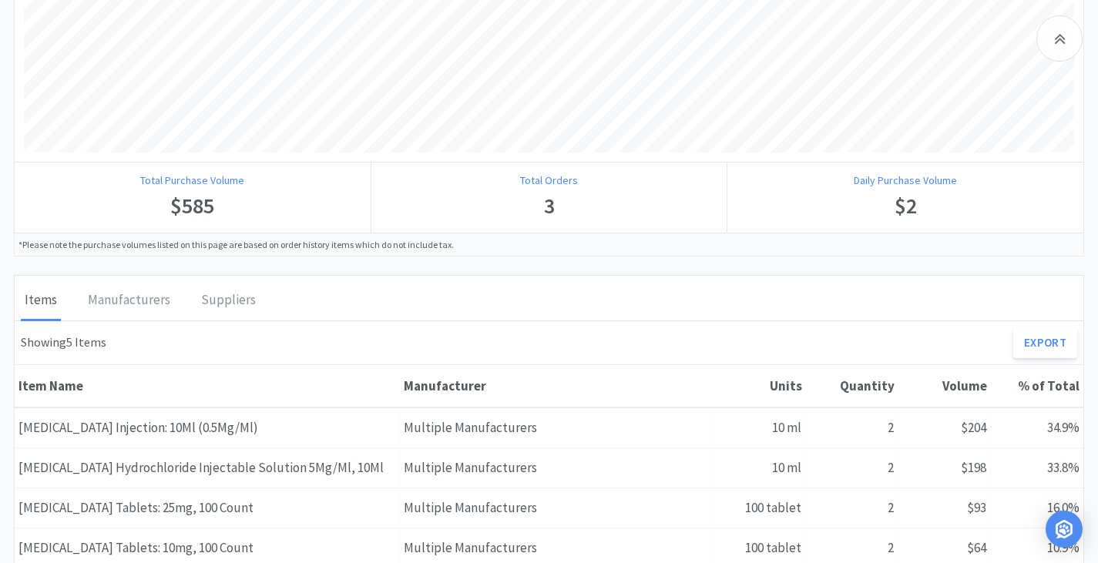
scroll to position [635, 0]
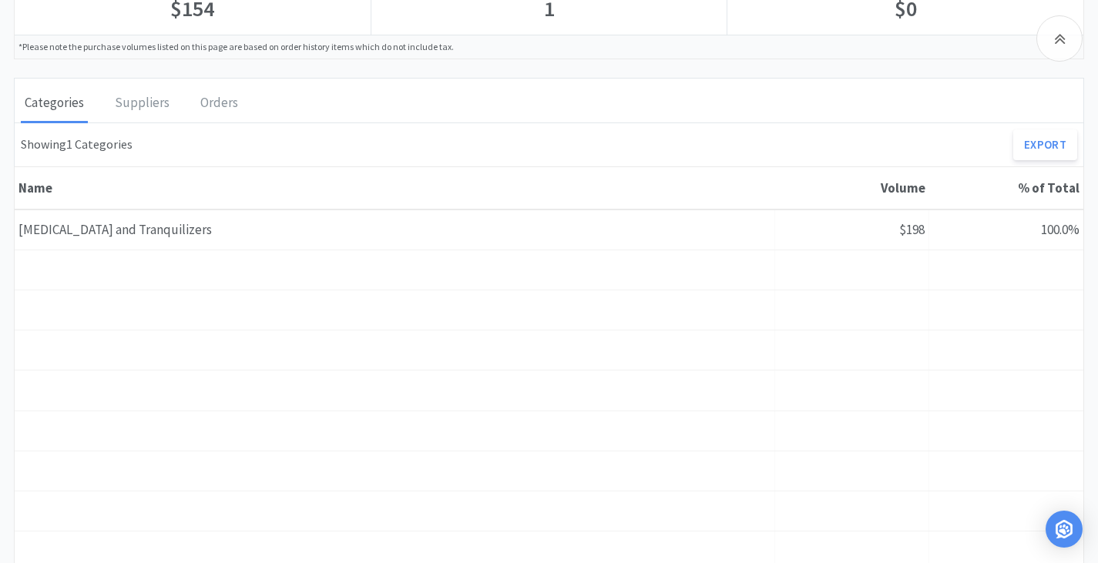
scroll to position [525, 1050]
click at [204, 106] on div "Orders" at bounding box center [219, 104] width 45 height 39
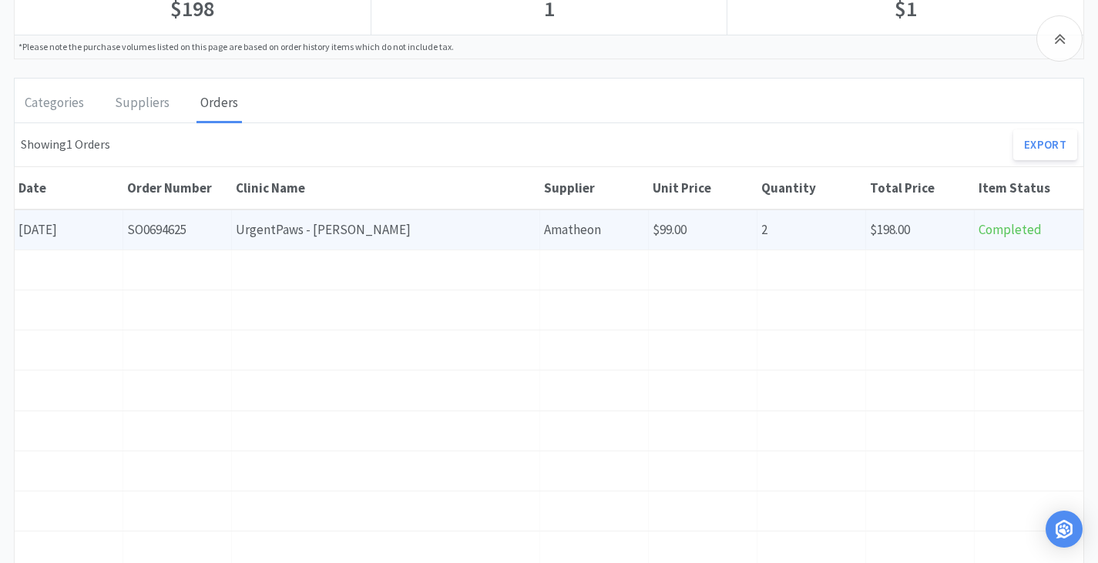
click at [162, 234] on div "Order Number SO0694625" at bounding box center [177, 229] width 109 height 39
